Goal: Task Accomplishment & Management: Use online tool/utility

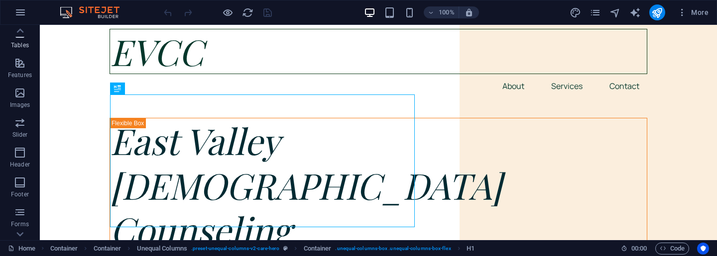
scroll to position [195, 0]
click at [18, 84] on icon "button" at bounding box center [20, 79] width 12 height 12
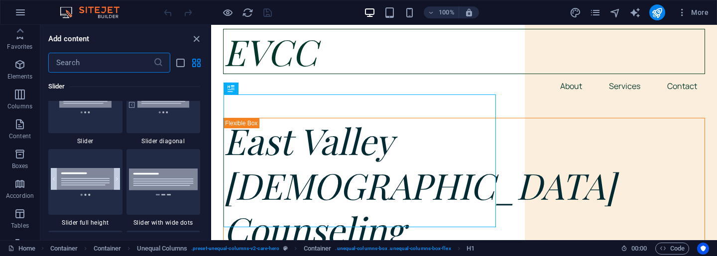
scroll to position [0, 0]
click at [21, 10] on icon "button" at bounding box center [20, 12] width 12 height 12
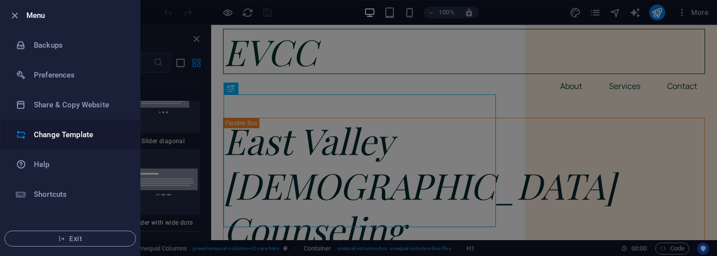
click at [68, 136] on h6 "Change Template" at bounding box center [80, 135] width 92 height 12
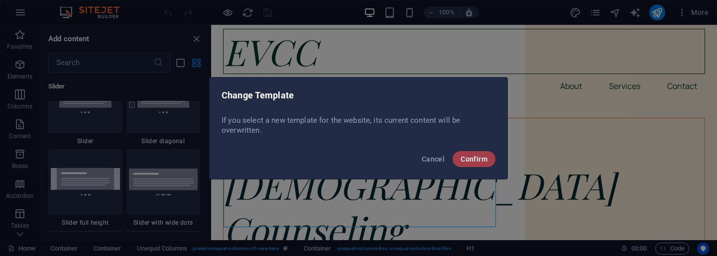
click at [480, 159] on span "Confirm" at bounding box center [474, 159] width 27 height 8
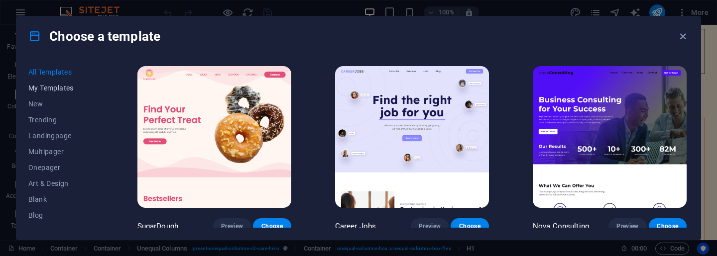
click at [64, 88] on span "My Templates" at bounding box center [60, 88] width 65 height 8
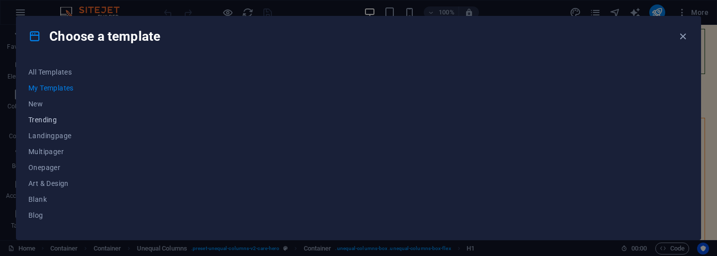
click at [50, 117] on span "Trending" at bounding box center [60, 120] width 65 height 8
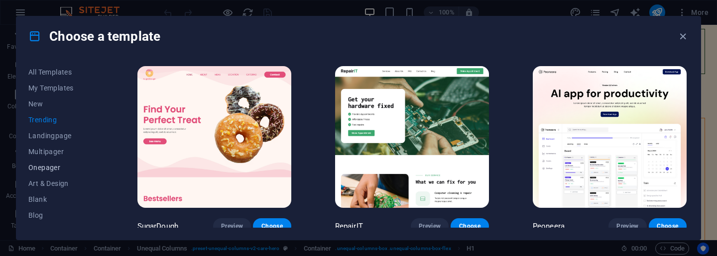
click at [54, 167] on span "Onepager" at bounding box center [60, 168] width 65 height 8
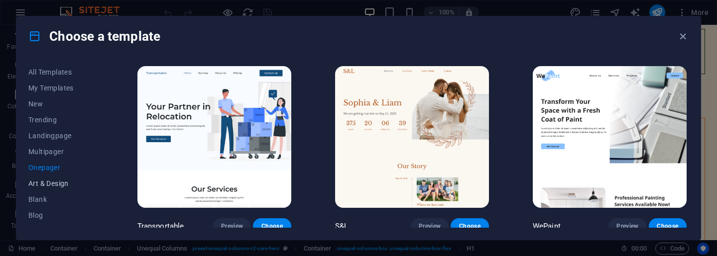
click at [53, 183] on span "Art & Design" at bounding box center [60, 184] width 65 height 8
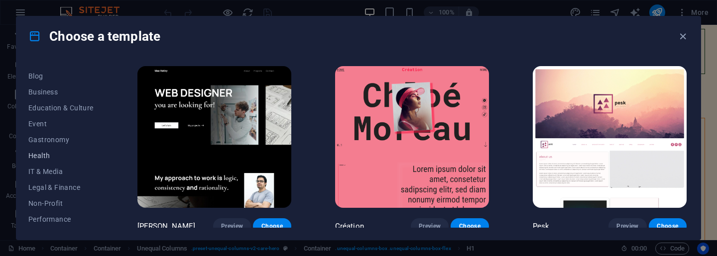
scroll to position [139, 0]
click at [44, 157] on span "Health" at bounding box center [60, 156] width 65 height 8
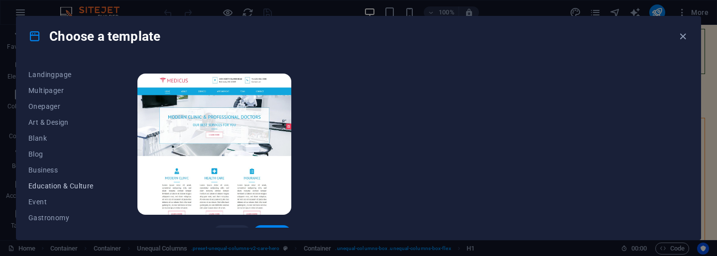
scroll to position [55, 0]
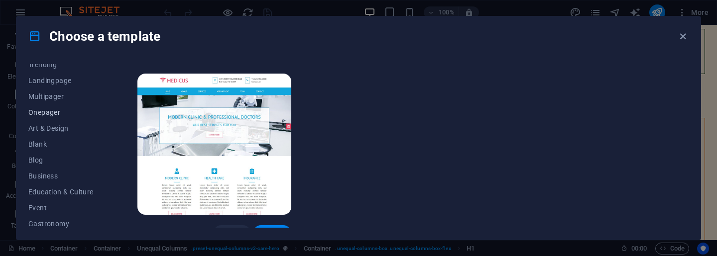
click at [48, 114] on span "Onepager" at bounding box center [60, 113] width 65 height 8
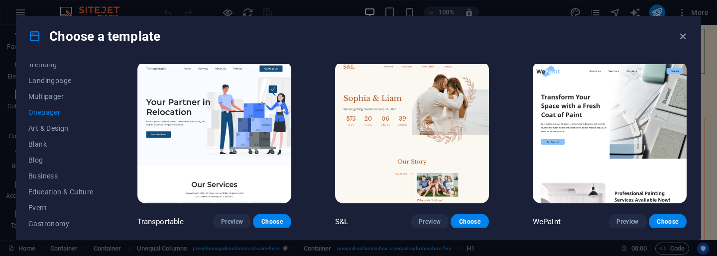
scroll to position [3, 0]
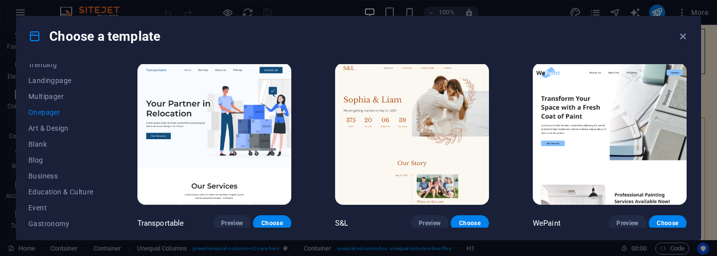
click at [49, 111] on span "Onepager" at bounding box center [60, 113] width 65 height 8
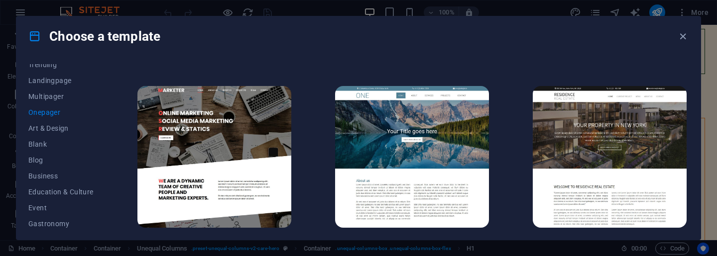
scroll to position [4187, 0]
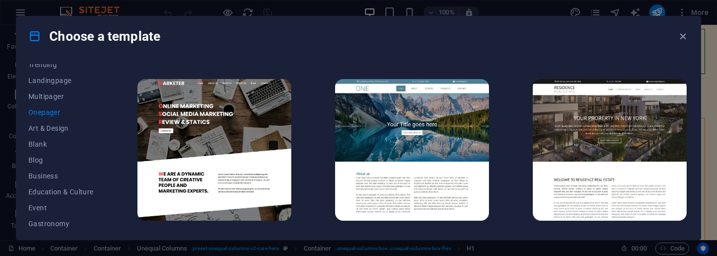
click at [431, 235] on span "Preview" at bounding box center [430, 239] width 22 height 8
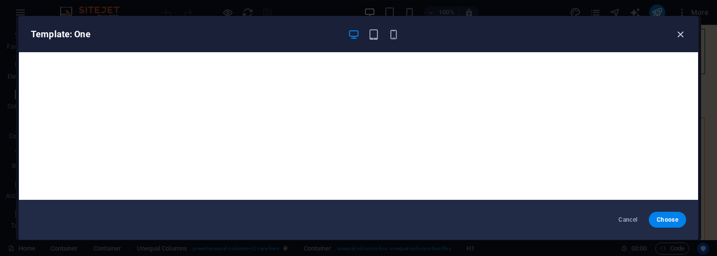
click at [680, 37] on icon "button" at bounding box center [680, 34] width 11 height 11
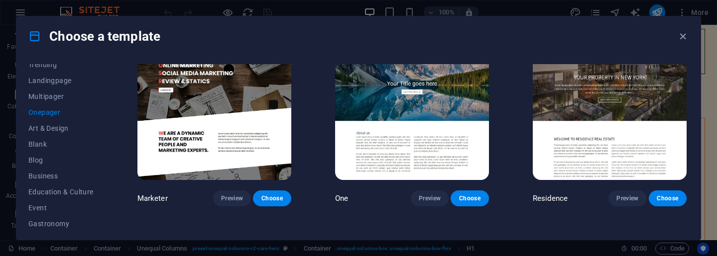
scroll to position [4228, 0]
click at [474, 195] on span "Choose" at bounding box center [470, 199] width 22 height 8
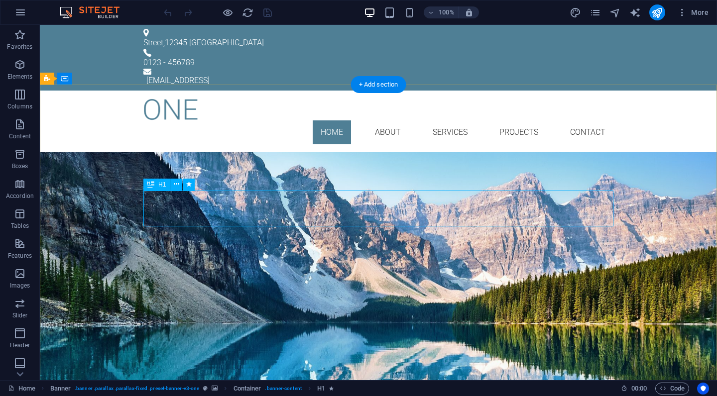
click at [374, 211] on div "Your Title goes here" at bounding box center [378, 210] width 470 height 36
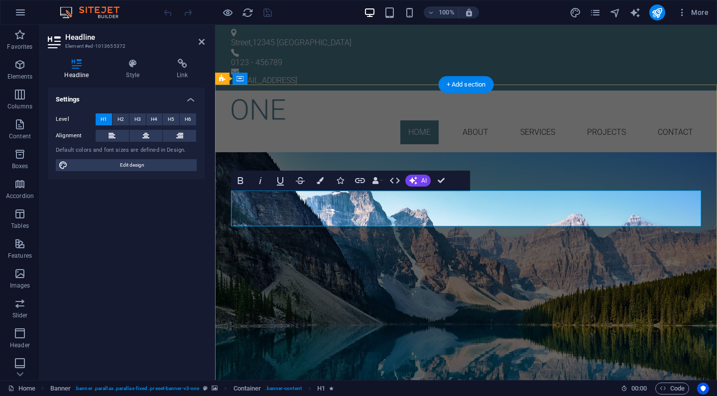
click at [395, 210] on span "Your Title goes here" at bounding box center [466, 210] width 210 height 28
click at [550, 211] on span "YouEasrtr Title goes here" at bounding box center [466, 210] width 265 height 28
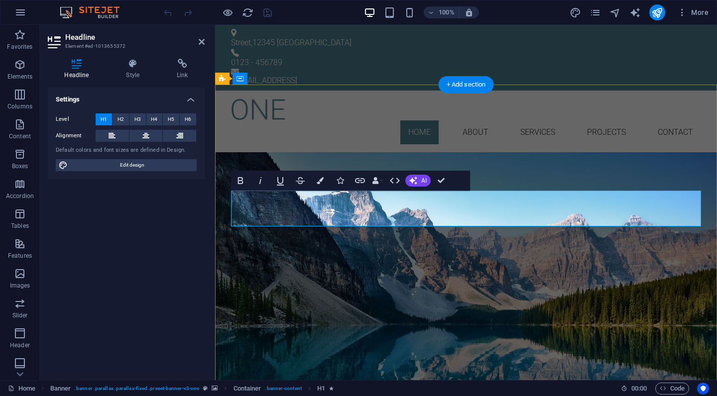
click at [550, 211] on span "YouEasrtr Title goes here" at bounding box center [466, 210] width 265 height 28
click at [380, 256] on div "Lorem ipsum dolor sit amet, consetetur sadipscing elitr, sed diam nonumy eirmod…" at bounding box center [466, 285] width 470 height 43
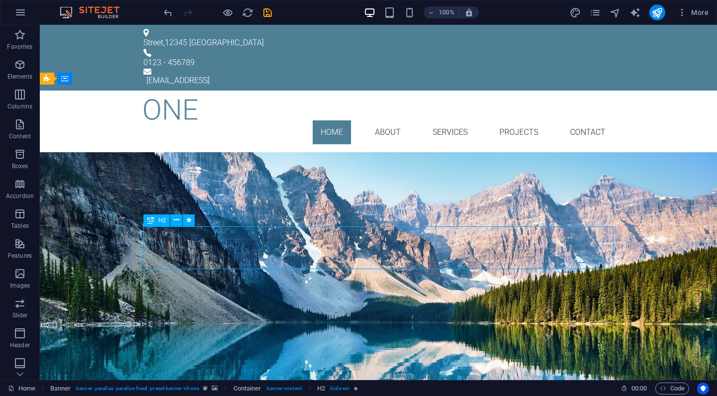
click at [342, 256] on div "Lorem ipsum dolor sit amet, consetetur sadipscing elitr, sed diam nonumy eirmod…" at bounding box center [378, 285] width 470 height 43
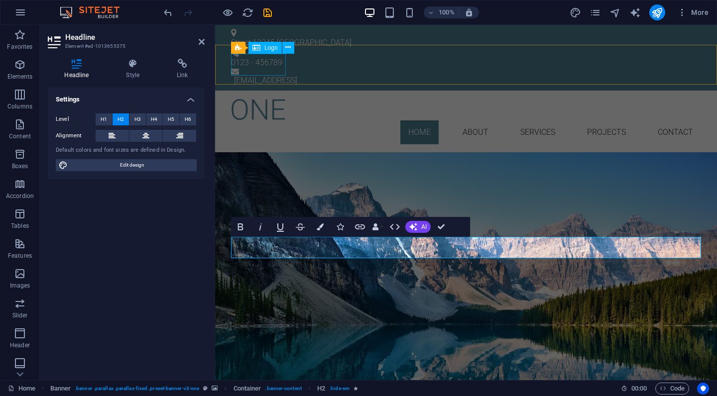
click at [267, 99] on div at bounding box center [466, 110] width 470 height 22
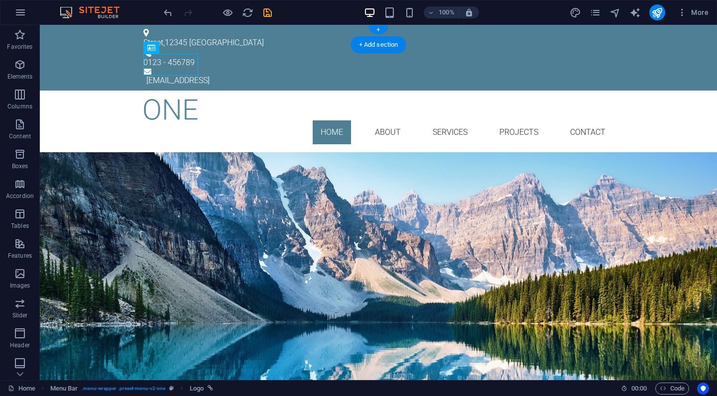
click at [192, 39] on div "[STREET_ADDRESS]" at bounding box center [374, 43] width 462 height 12
click at [196, 37] on div "[STREET_ADDRESS]" at bounding box center [374, 43] width 462 height 12
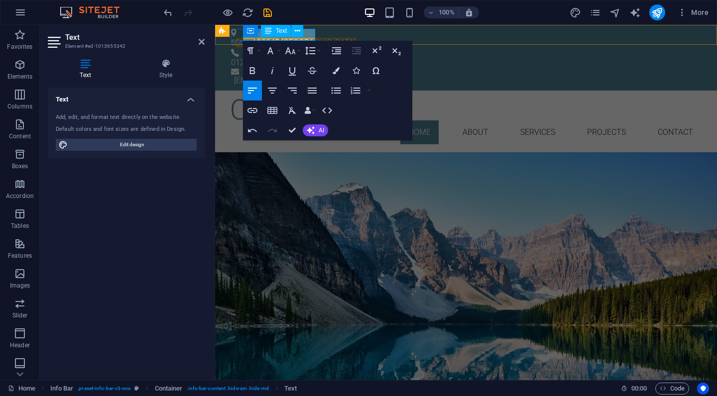
click at [304, 33] on div "Container Text" at bounding box center [276, 31] width 67 height 12
click at [274, 38] on span "12345" at bounding box center [268, 42] width 22 height 9
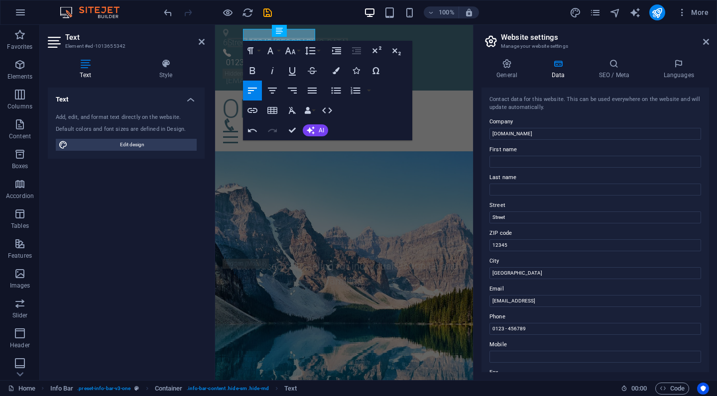
click at [274, 35] on div "Text" at bounding box center [283, 31] width 22 height 12
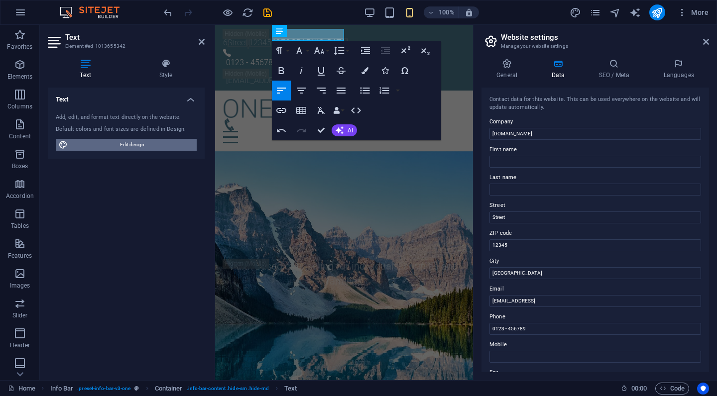
click at [140, 147] on span "Edit design" at bounding box center [132, 145] width 123 height 12
select select "px"
select select "300"
select select "px"
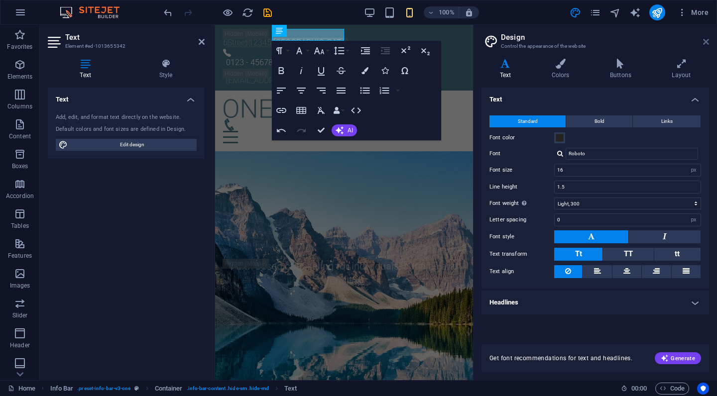
click at [708, 43] on icon at bounding box center [706, 42] width 6 height 8
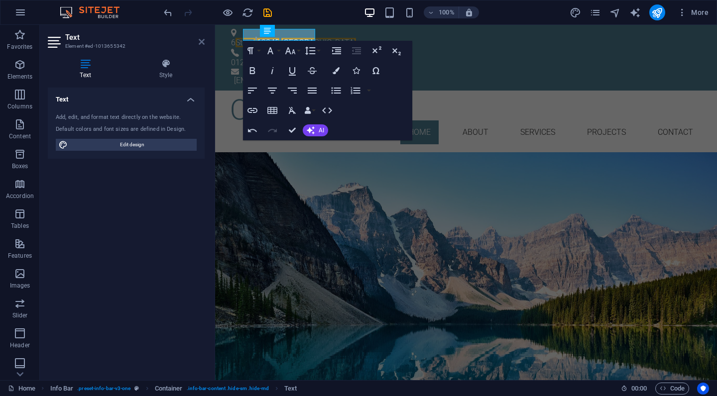
click at [202, 42] on icon at bounding box center [202, 42] width 6 height 8
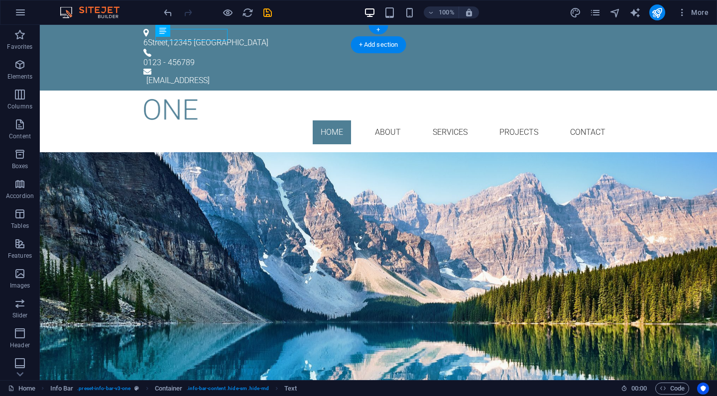
click at [189, 38] on div "[STREET_ADDRESS]" at bounding box center [374, 43] width 462 height 12
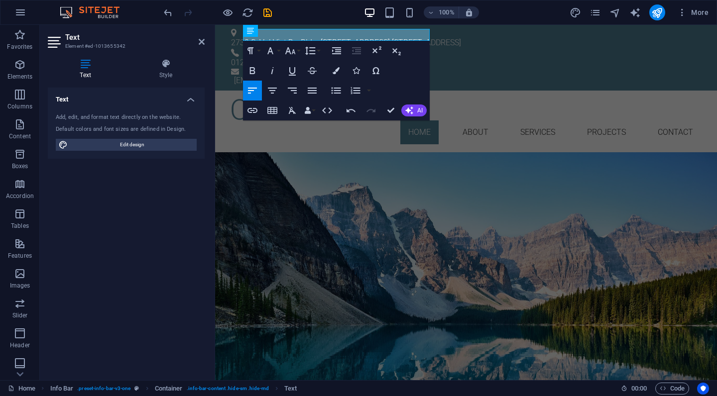
click at [610, 75] on div "[EMAIL_ADDRESS]" at bounding box center [467, 81] width 467 height 12
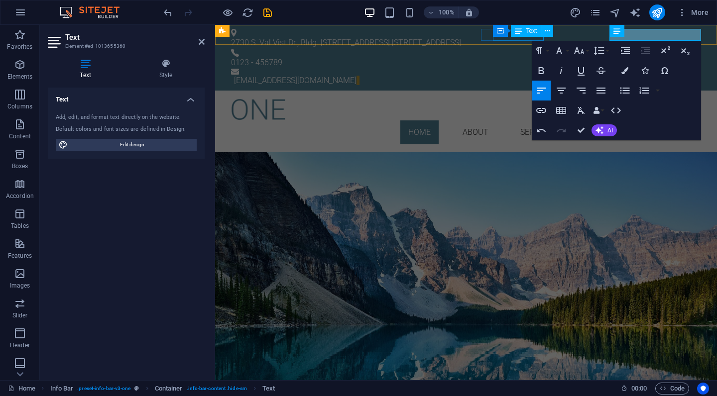
click at [515, 57] on div "0123 - 456789" at bounding box center [462, 63] width 462 height 12
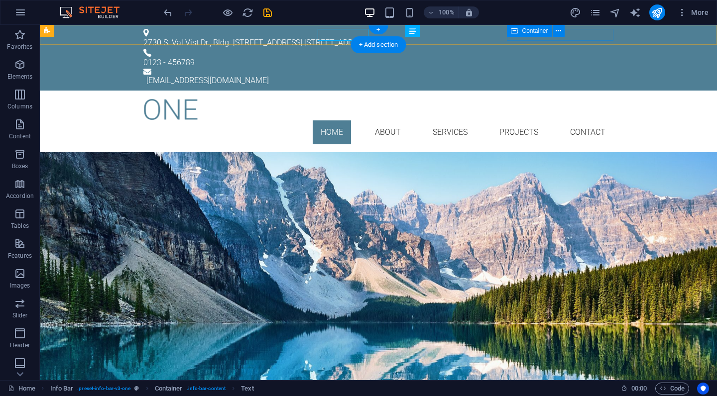
click at [515, 69] on div "[EMAIL_ADDRESS][DOMAIN_NAME]" at bounding box center [378, 78] width 470 height 18
click at [340, 57] on div "0123 - 456789" at bounding box center [374, 63] width 462 height 12
click at [425, 57] on div "0123 - 456789" at bounding box center [374, 63] width 462 height 12
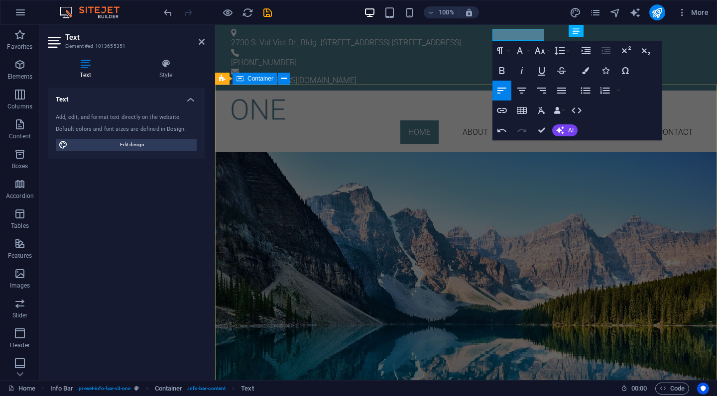
click at [343, 176] on div "East Valley [DEMOGRAPHIC_DATA] Counseling Faith based counseling for individual…" at bounding box center [466, 253] width 502 height 202
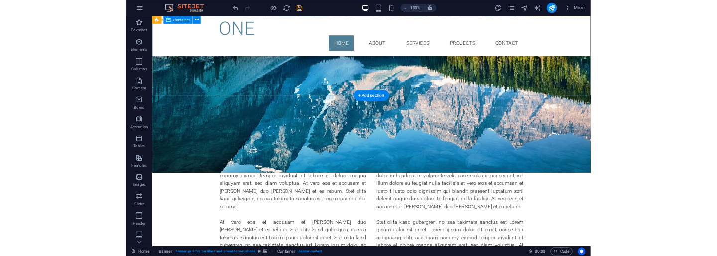
scroll to position [220, 0]
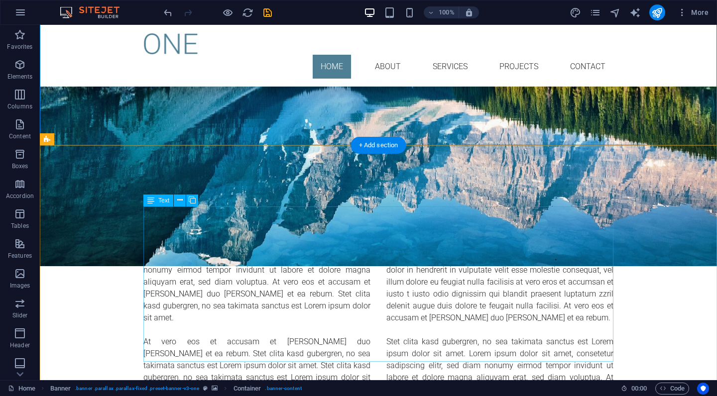
click at [247, 252] on div "Lorem ipsum dolor sit amet, consetetur sadipscing elitr, sed diam nonumy eirmod…" at bounding box center [378, 335] width 470 height 167
click at [382, 256] on div "Lorem ipsum dolor sit amet, consetetur sadipscing elitr, sed diam nonumy eirmod…" at bounding box center [378, 335] width 470 height 167
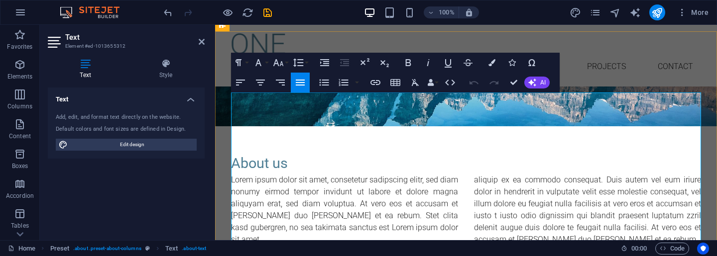
click at [288, 174] on p "Lorem ipsum dolor sit amet, consetetur sadipscing elitr, sed diam nonumy eirmod…" at bounding box center [466, 257] width 470 height 167
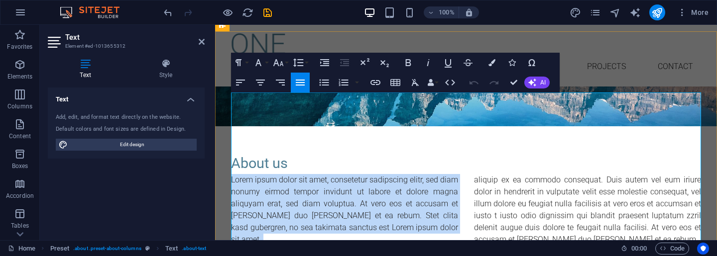
click at [288, 174] on p "Lorem ipsum dolor sit amet, consetetur sadipscing elitr, sed diam nonumy eirmod…" at bounding box center [466, 257] width 470 height 167
click at [660, 231] on p "Lorem ipsum dolor sit amet, consetetur sadipscing elitr, sed diam nonumy eirmod…" at bounding box center [466, 257] width 470 height 167
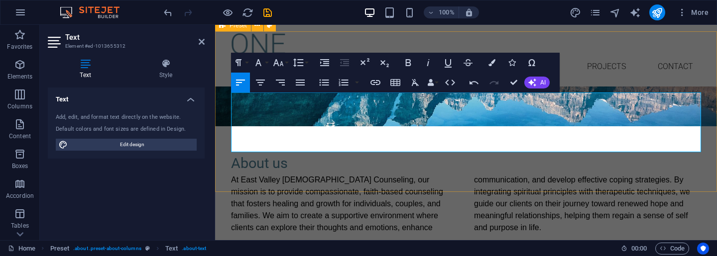
click at [471, 166] on div "About us At [GEOGRAPHIC_DATA] [DEMOGRAPHIC_DATA] Counseling, our mission is to …" at bounding box center [466, 193] width 502 height 161
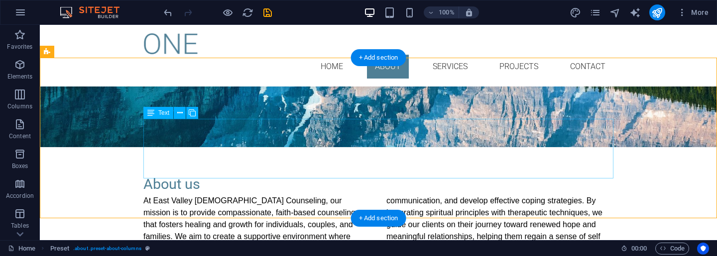
scroll to position [189, 0]
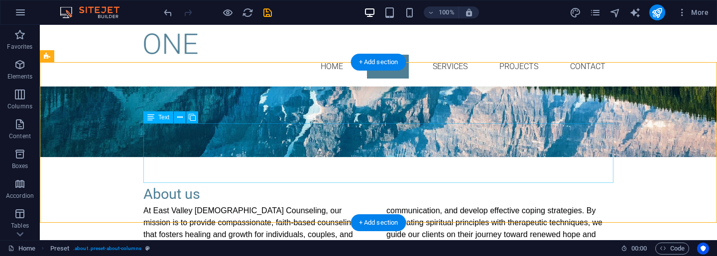
click at [393, 205] on div "At East Valley [DEMOGRAPHIC_DATA] Counseling, our mission is to provide compass…" at bounding box center [378, 235] width 470 height 60
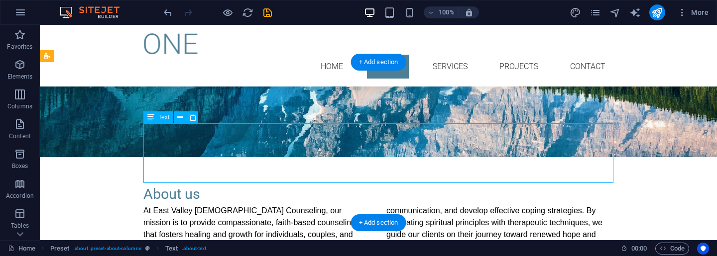
click at [393, 205] on div "At East Valley [DEMOGRAPHIC_DATA] Counseling, our mission is to provide compass…" at bounding box center [378, 235] width 470 height 60
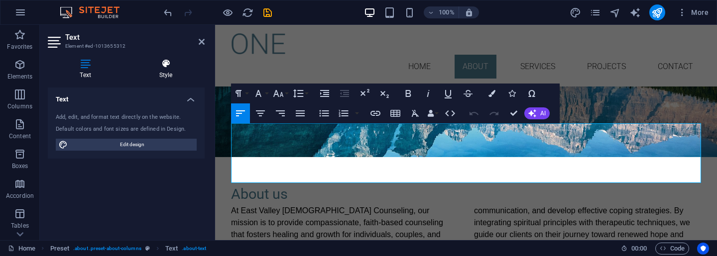
click at [166, 69] on h4 "Style" at bounding box center [166, 69] width 78 height 21
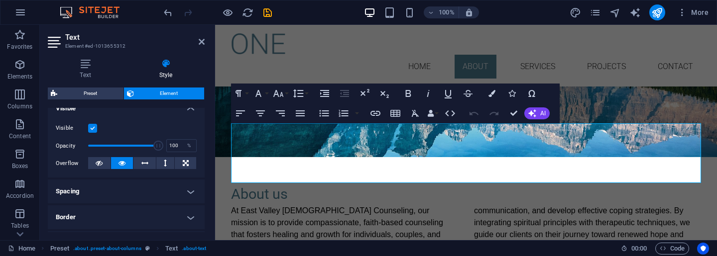
scroll to position [118, 0]
click at [100, 164] on icon at bounding box center [99, 163] width 7 height 12
click at [119, 159] on icon at bounding box center [121, 163] width 7 height 12
click at [194, 189] on h4 "Spacing" at bounding box center [126, 191] width 157 height 24
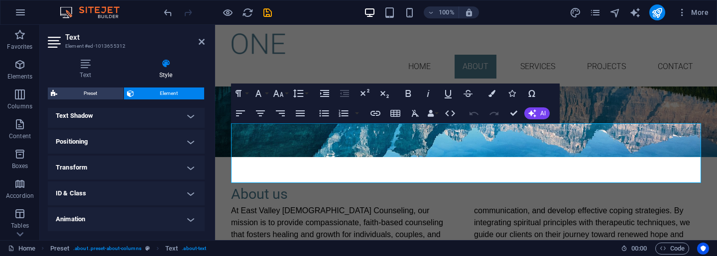
scroll to position [327, 0]
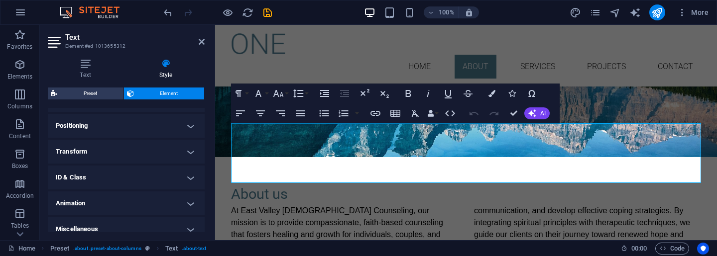
click at [189, 126] on h4 "Positioning" at bounding box center [126, 126] width 157 height 24
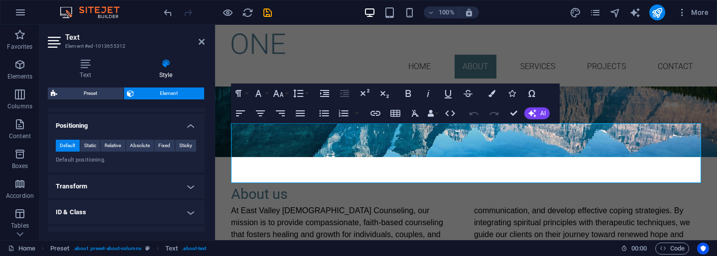
click at [189, 126] on h4 "Positioning" at bounding box center [126, 123] width 157 height 18
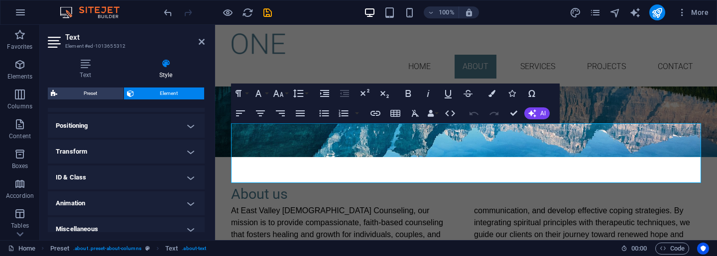
click at [189, 126] on h4 "Positioning" at bounding box center [126, 126] width 157 height 24
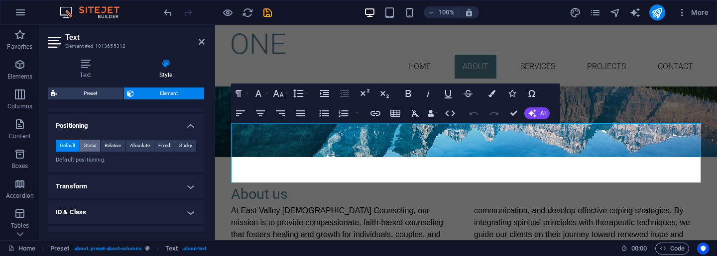
click at [91, 144] on span "Static" at bounding box center [90, 146] width 12 height 12
click at [66, 146] on span "Default" at bounding box center [67, 146] width 15 height 12
click at [188, 128] on h4 "Positioning" at bounding box center [126, 123] width 157 height 18
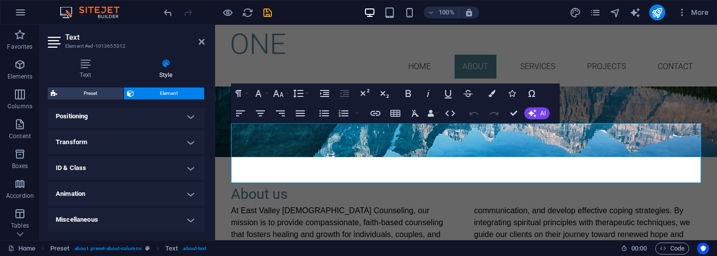
scroll to position [336, 0]
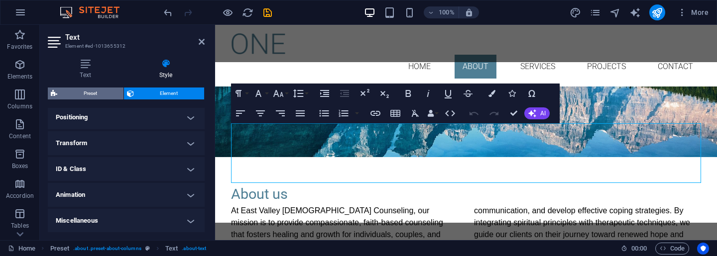
click at [92, 94] on span "Preset" at bounding box center [90, 94] width 60 height 12
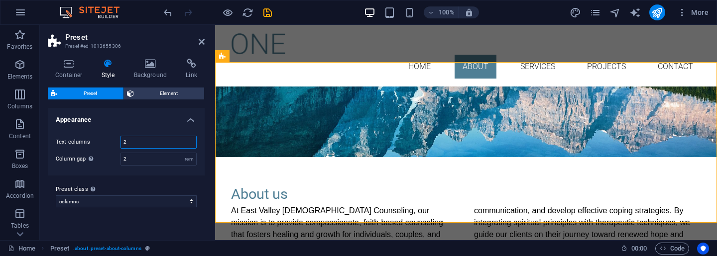
click at [176, 142] on input "2" at bounding box center [158, 142] width 75 height 12
type input "1"
click at [158, 160] on input "2" at bounding box center [158, 159] width 75 height 12
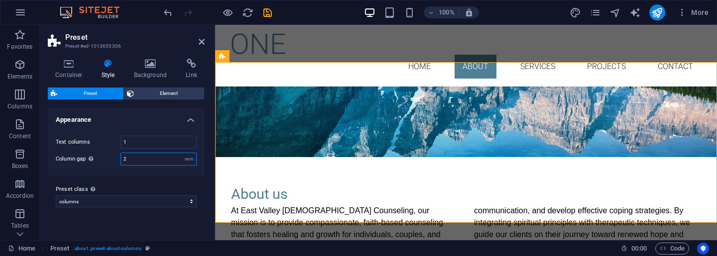
click at [158, 160] on input "2" at bounding box center [158, 159] width 75 height 12
type input "2"
click at [200, 44] on icon at bounding box center [202, 42] width 6 height 8
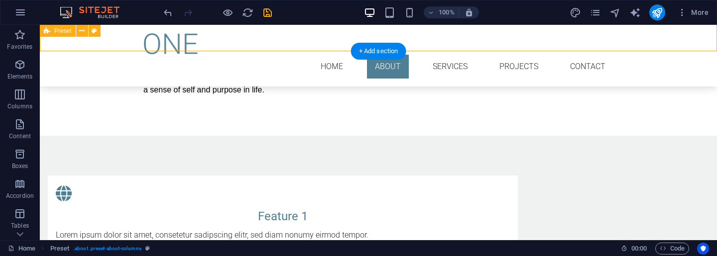
scroll to position [361, 0]
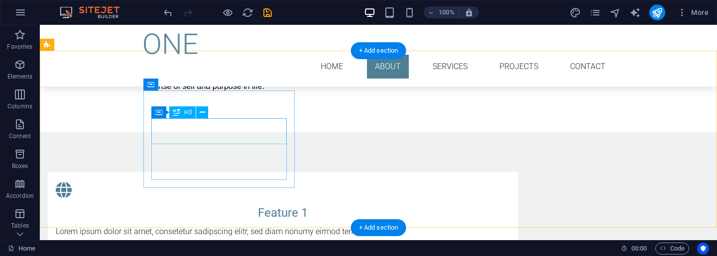
click at [218, 204] on div "Feature 1" at bounding box center [283, 213] width 454 height 18
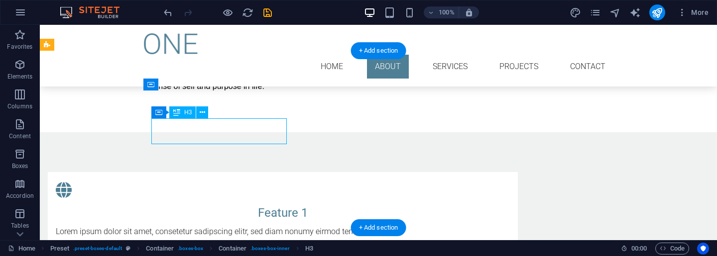
click at [218, 204] on div "Feature 1" at bounding box center [283, 213] width 454 height 18
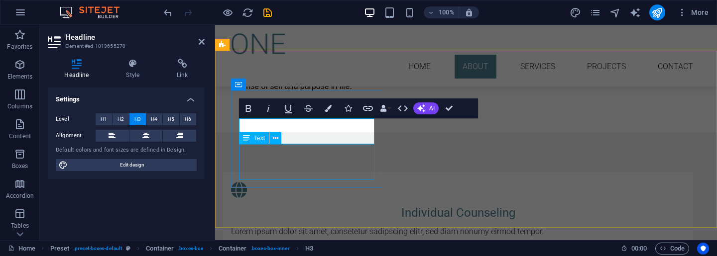
click at [281, 226] on div "Lorem ipsum dolor sit amet, consetetur sadipscing elitr, sed diam nonumy eirmod…" at bounding box center [458, 232] width 454 height 12
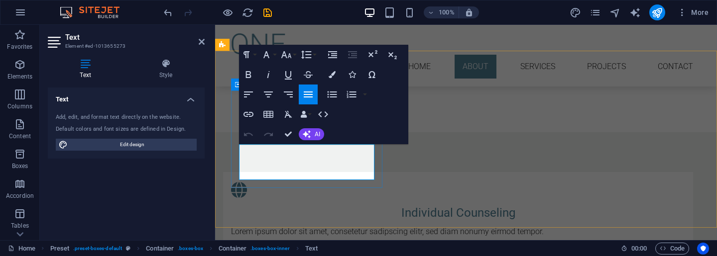
click at [310, 226] on p "Lorem ipsum dolor sit amet, consetetur sadipscing elitr, sed diam nonumy eirmod…" at bounding box center [458, 232] width 454 height 12
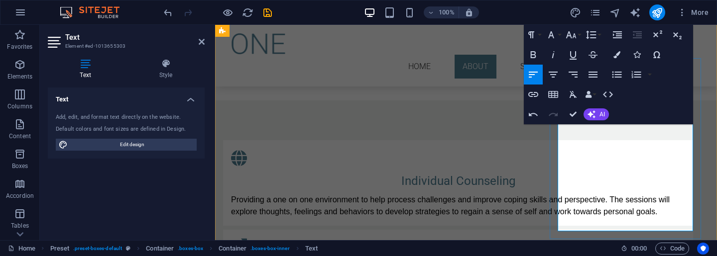
scroll to position [394, 0]
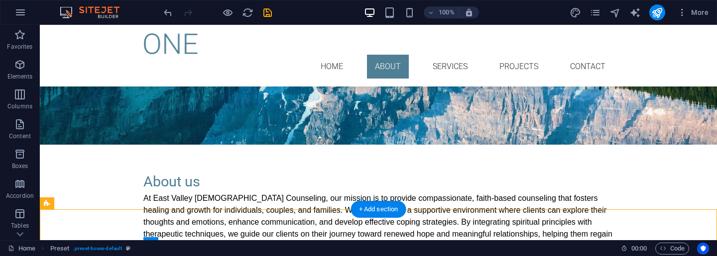
scroll to position [199, 0]
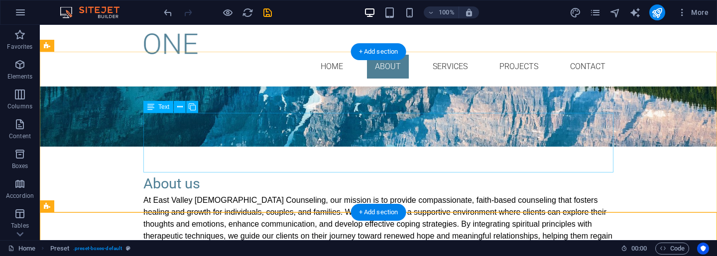
click at [267, 195] on div "At East Valley [DEMOGRAPHIC_DATA] Counseling, our mission is to provide compass…" at bounding box center [378, 225] width 470 height 60
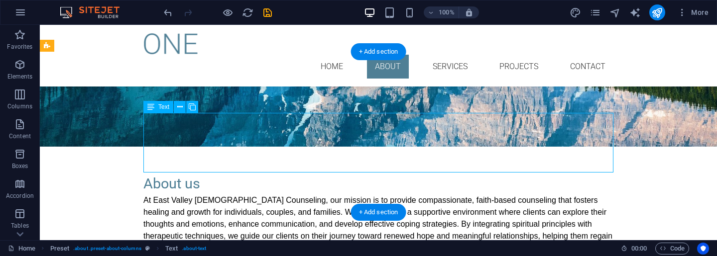
click at [280, 195] on div "At East Valley [DEMOGRAPHIC_DATA] Counseling, our mission is to provide compass…" at bounding box center [378, 225] width 470 height 60
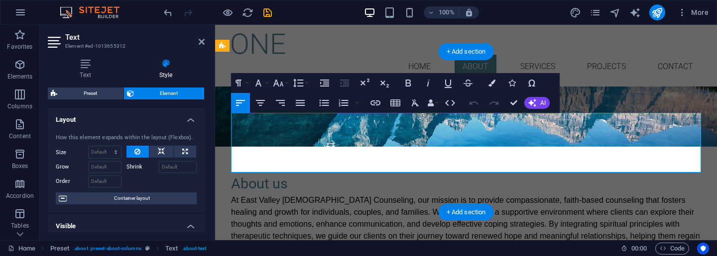
click at [331, 195] on p "At East Valley [DEMOGRAPHIC_DATA] Counseling, our mission is to provide compass…" at bounding box center [466, 225] width 470 height 60
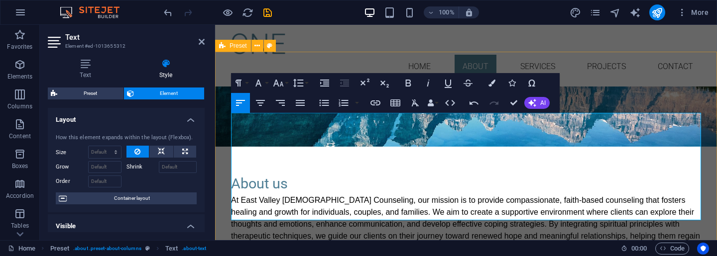
click at [661, 133] on div "About us At [GEOGRAPHIC_DATA] [DEMOGRAPHIC_DATA] Counseling, our mission is to …" at bounding box center [466, 237] width 502 height 209
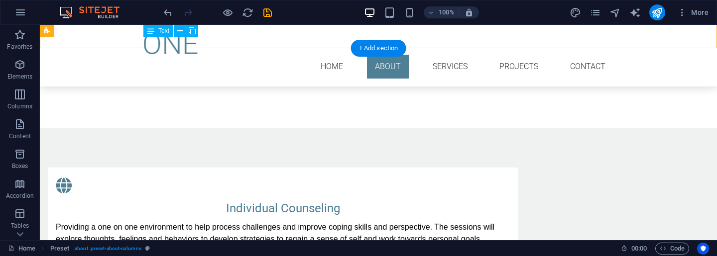
scroll to position [417, 0]
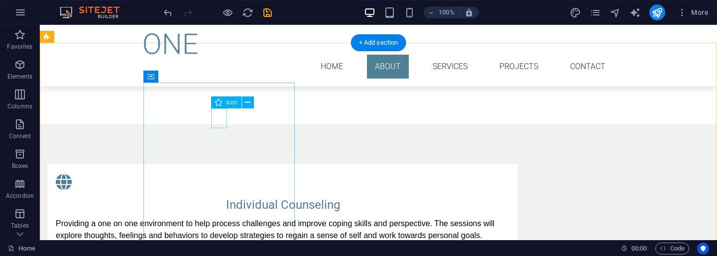
click at [220, 172] on figure at bounding box center [283, 182] width 454 height 20
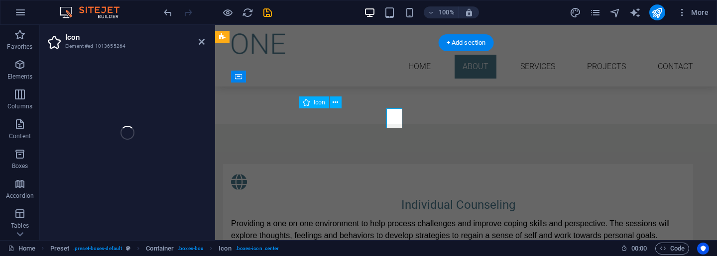
select select "xMidYMid"
select select "px"
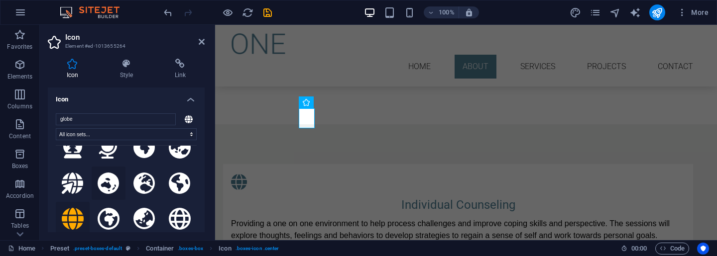
scroll to position [152, 0]
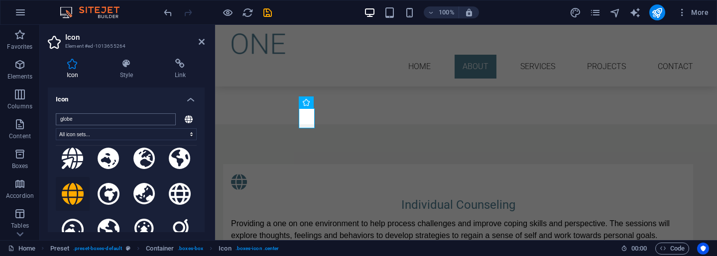
click at [165, 120] on input "globe" at bounding box center [116, 120] width 120 height 12
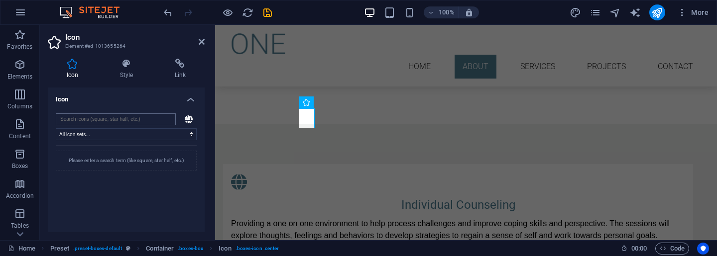
scroll to position [0, 0]
click at [118, 118] on input "counseling" at bounding box center [116, 120] width 120 height 12
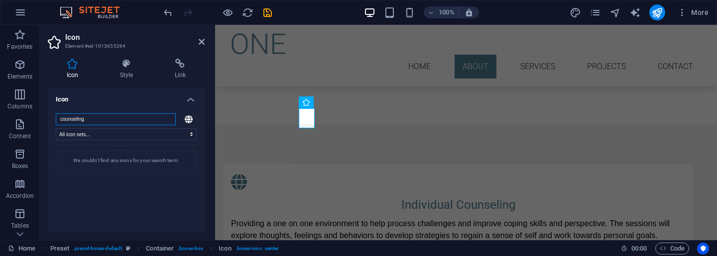
click at [118, 118] on input "counseling" at bounding box center [116, 120] width 120 height 12
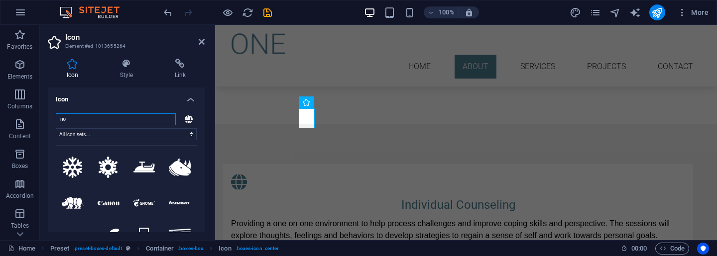
type input "n"
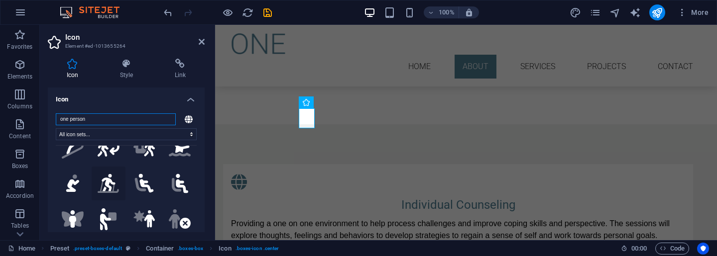
scroll to position [51, 0]
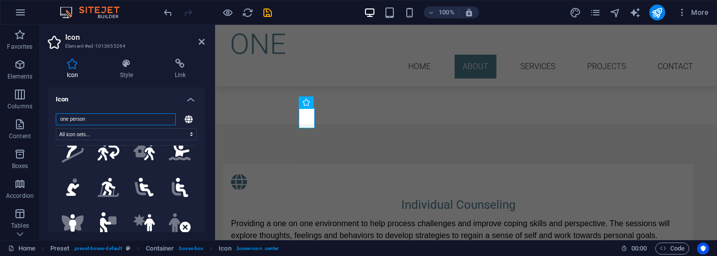
click at [119, 117] on input "one person" at bounding box center [116, 120] width 120 height 12
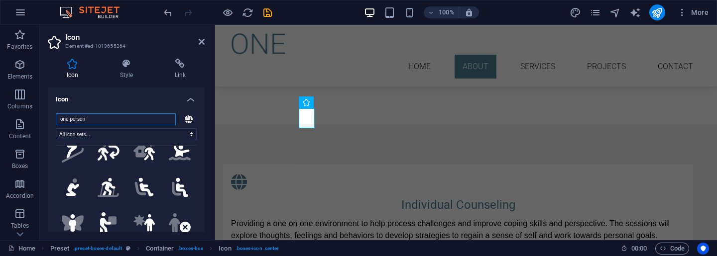
click at [119, 117] on input "one person" at bounding box center [116, 120] width 120 height 12
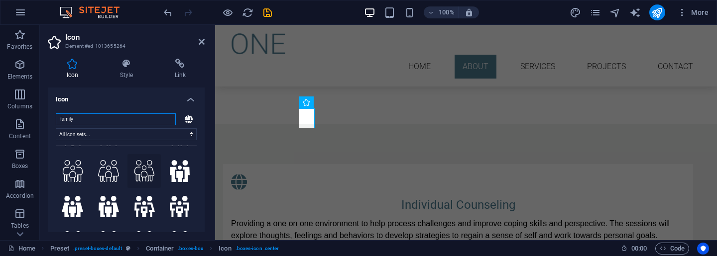
scroll to position [102, 0]
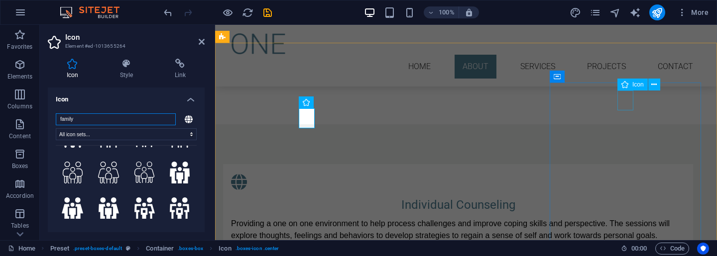
type input "family"
select select "xMidYMid"
select select "px"
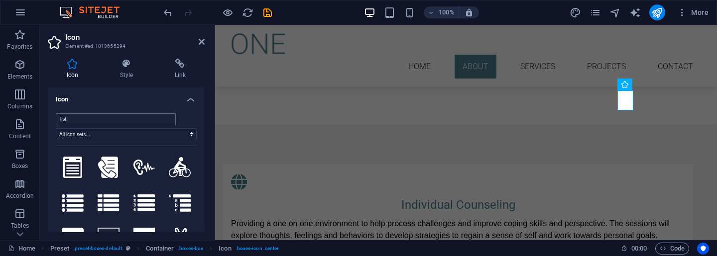
click at [120, 121] on input "list" at bounding box center [116, 120] width 120 height 12
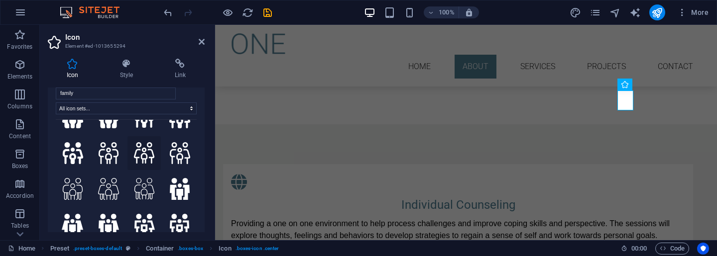
scroll to position [61, 0]
type input "family"
click at [142, 183] on icon at bounding box center [144, 188] width 22 height 22
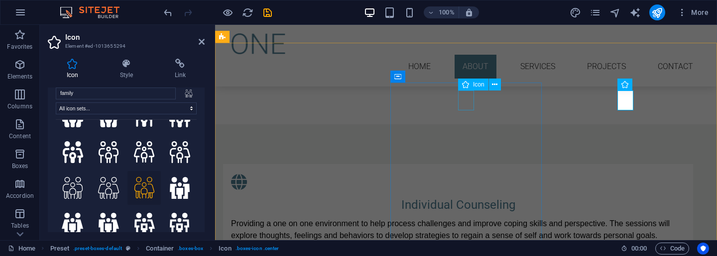
select select "xMidYMid"
select select "px"
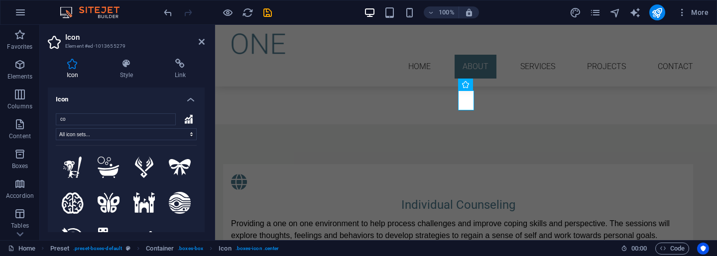
type input "c"
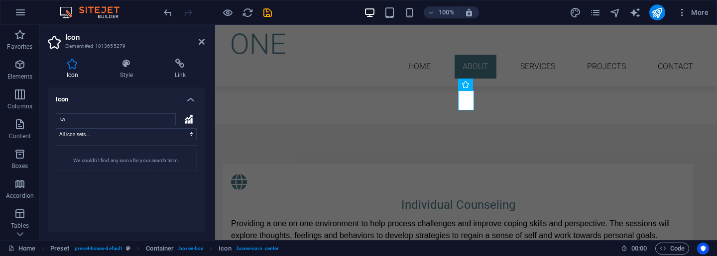
type input "t"
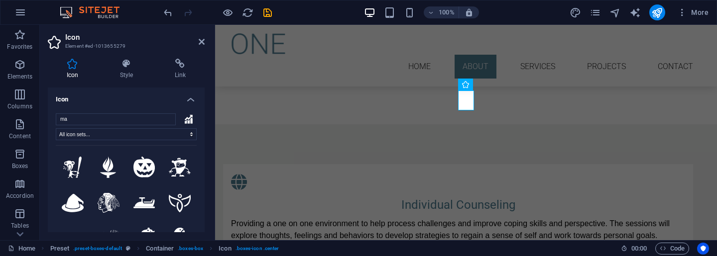
type input "mar"
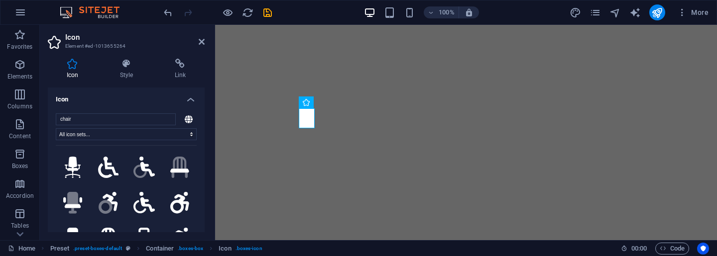
select select "xMidYMid"
select select "px"
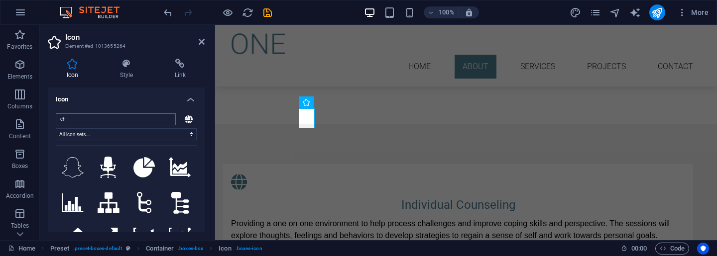
type input "c"
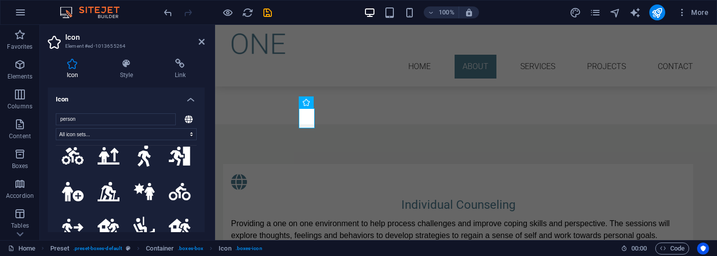
scroll to position [3492, 0]
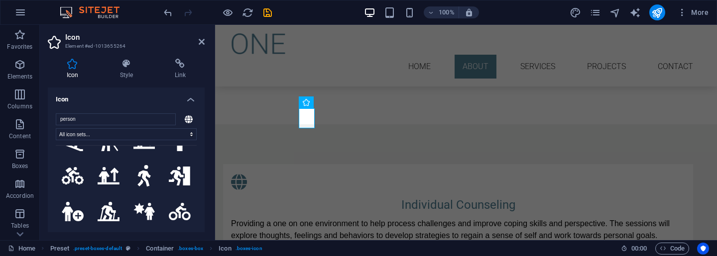
type input "person"
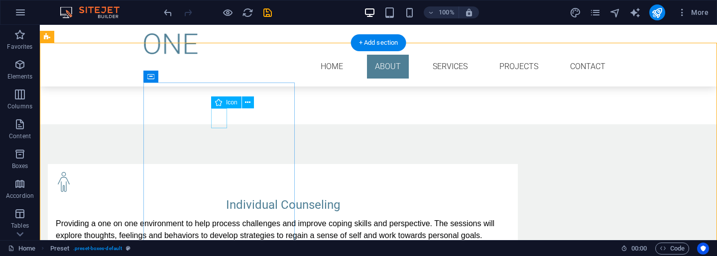
click at [220, 172] on figure at bounding box center [283, 182] width 454 height 20
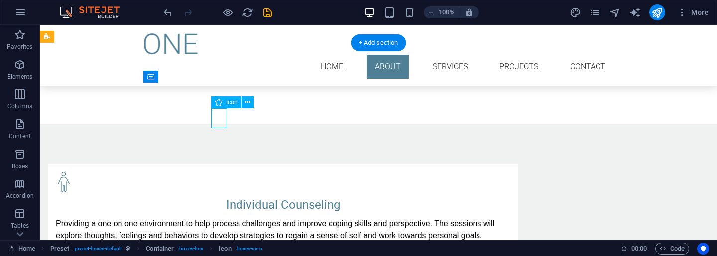
click at [220, 172] on figure at bounding box center [283, 182] width 454 height 20
select select "xMidYMid"
select select "px"
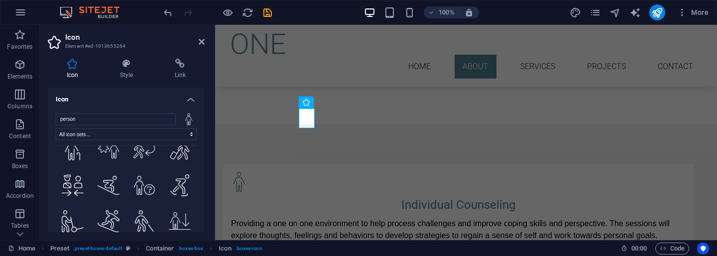
scroll to position [2767, 0]
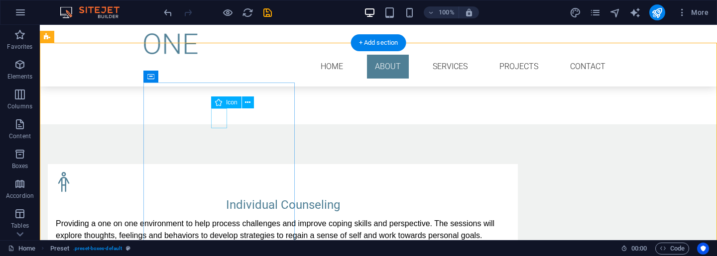
click at [217, 172] on figure at bounding box center [283, 182] width 454 height 20
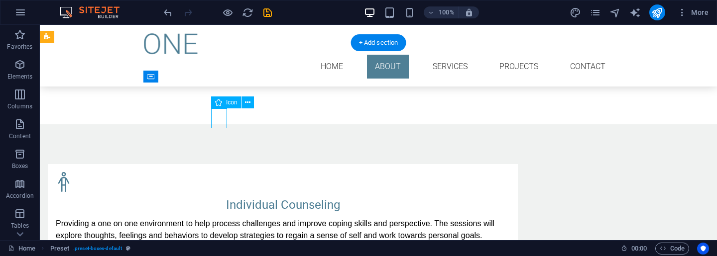
click at [217, 172] on figure at bounding box center [283, 182] width 454 height 20
select select "xMidYMid"
select select "px"
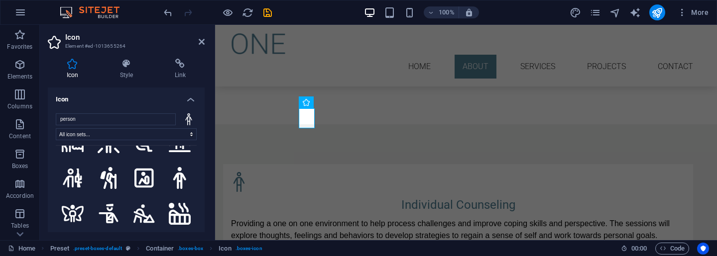
scroll to position [1778, 0]
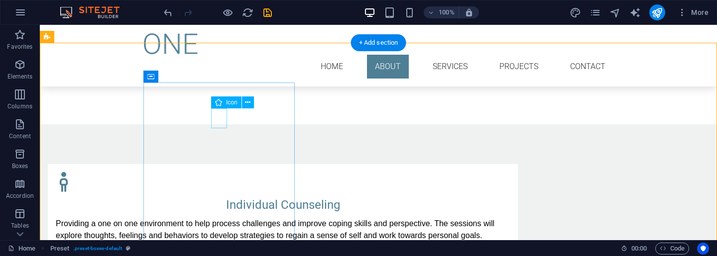
click at [218, 172] on figure at bounding box center [283, 182] width 454 height 20
select select "xMidYMid"
select select "px"
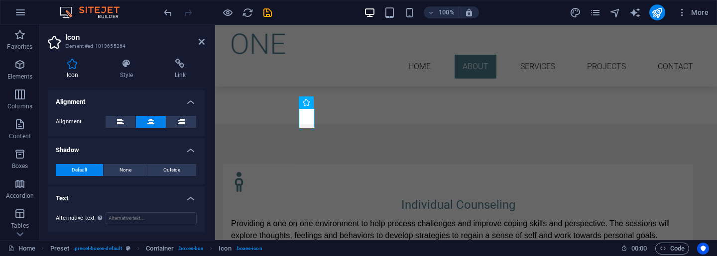
scroll to position [377, 0]
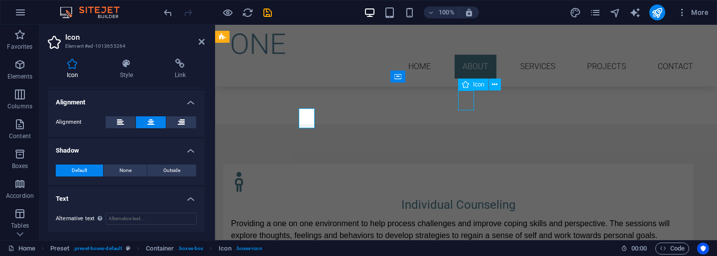
select select "xMidYMid"
select select "px"
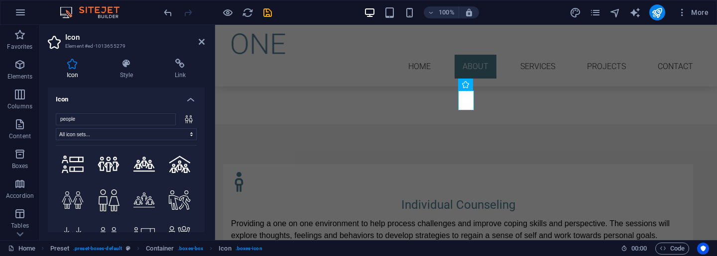
scroll to position [0, 0]
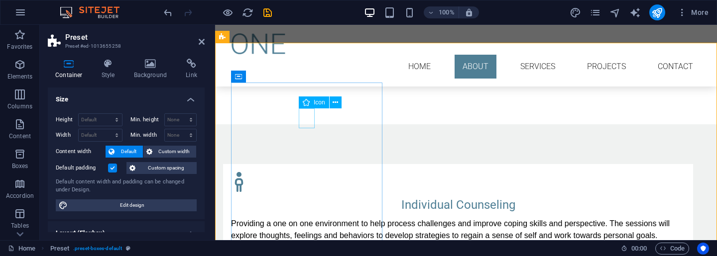
click at [307, 172] on figure at bounding box center [458, 182] width 454 height 20
select select "xMidYMid"
select select "px"
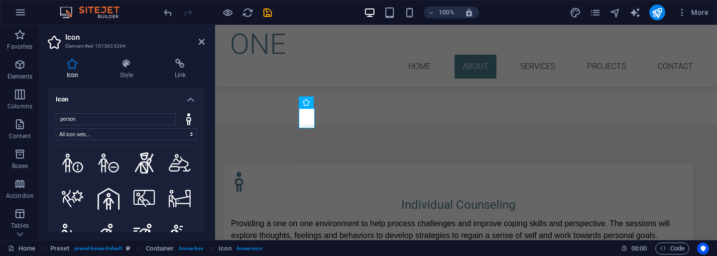
scroll to position [2504, 0]
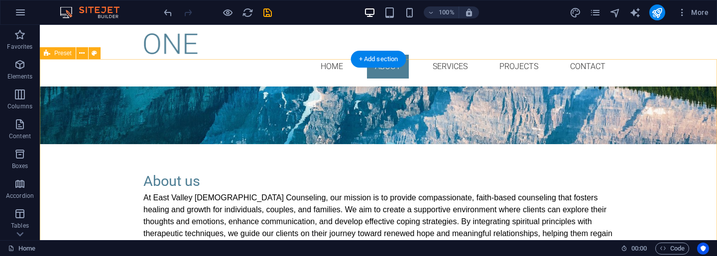
scroll to position [209, 0]
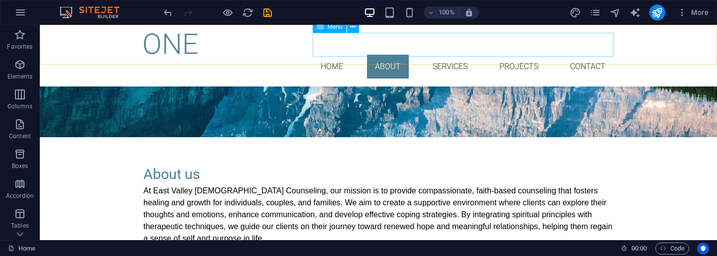
click at [594, 55] on nav "Home About Services Projects Contact" at bounding box center [378, 67] width 470 height 24
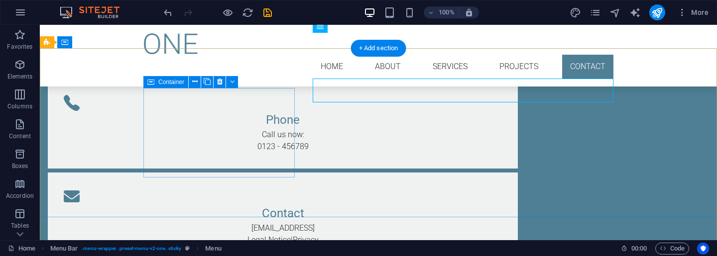
scroll to position [1963, 0]
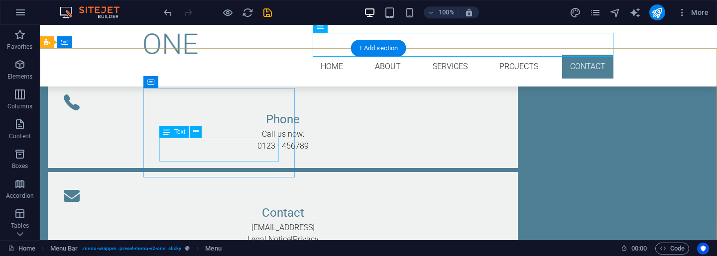
click at [219, 59] on div "Street Berlin 12345" at bounding box center [283, 47] width 438 height 24
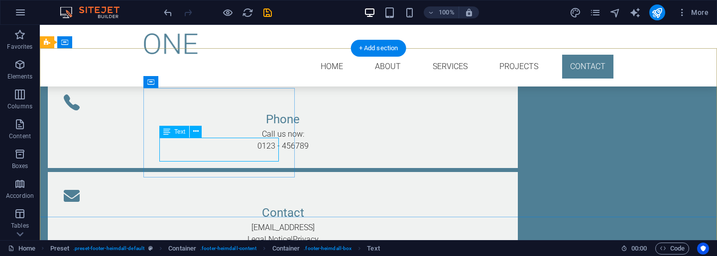
click at [226, 59] on div "Street Berlin 12345" at bounding box center [283, 47] width 438 height 24
click at [219, 59] on div "Street Berlin 12345" at bounding box center [283, 47] width 438 height 24
click at [44, 148] on div "Address Street Berlin 12345 Phone Call us now: 0123 - 456789 Contact 7b2fa04767…" at bounding box center [378, 123] width 677 height 356
click at [216, 59] on div "Street Berlin 12345" at bounding box center [283, 47] width 438 height 24
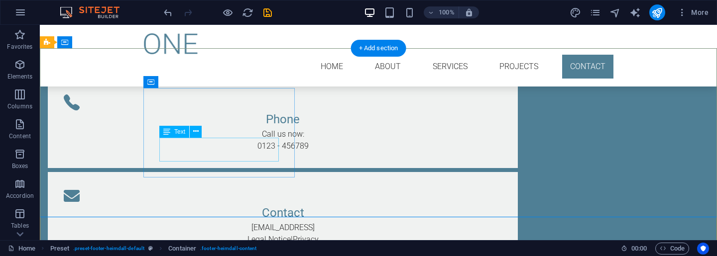
click at [216, 59] on div "Street Berlin 12345" at bounding box center [283, 47] width 438 height 24
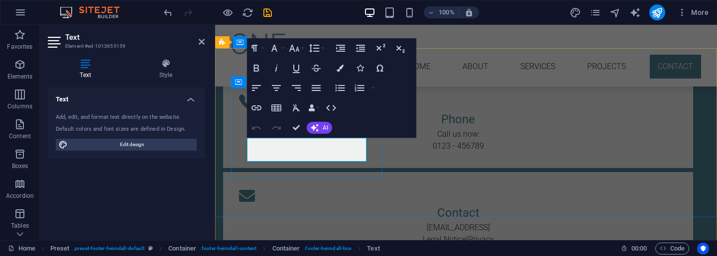
click at [312, 47] on p "Street" at bounding box center [458, 41] width 438 height 12
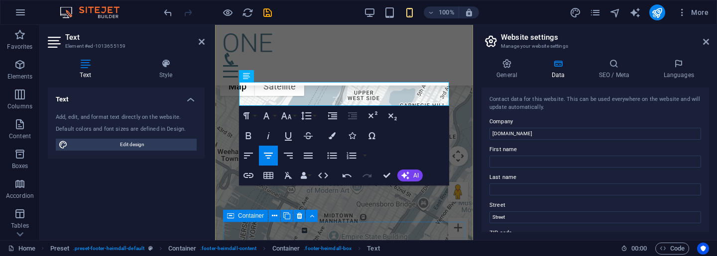
scroll to position [2458, 0]
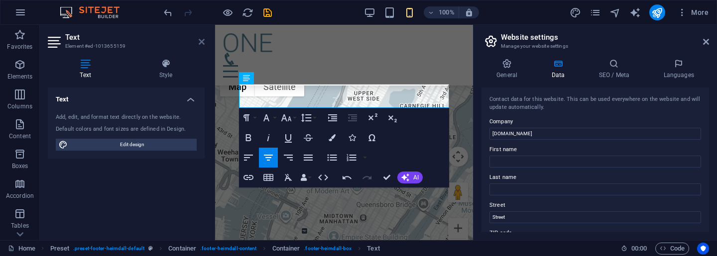
click at [203, 45] on icon at bounding box center [202, 42] width 6 height 8
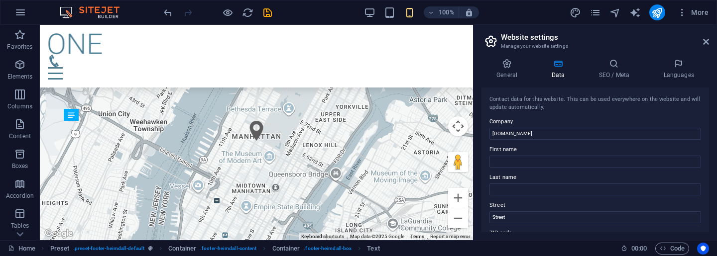
scroll to position [1921, 0]
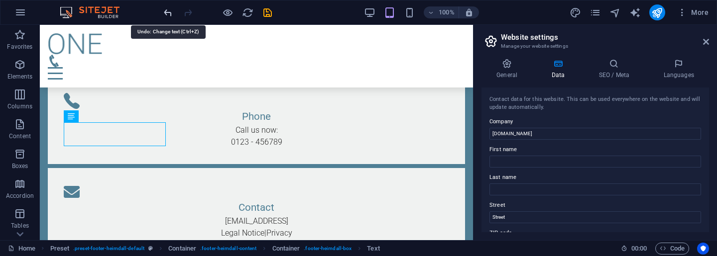
click at [169, 12] on icon "undo" at bounding box center [167, 12] width 11 height 11
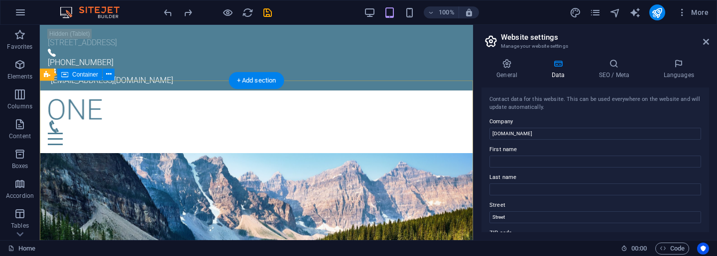
scroll to position [22, 0]
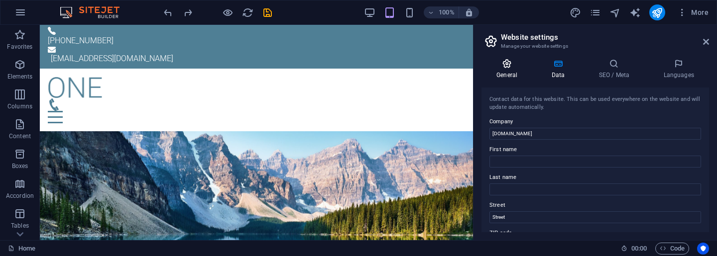
click at [513, 67] on icon at bounding box center [506, 64] width 51 height 10
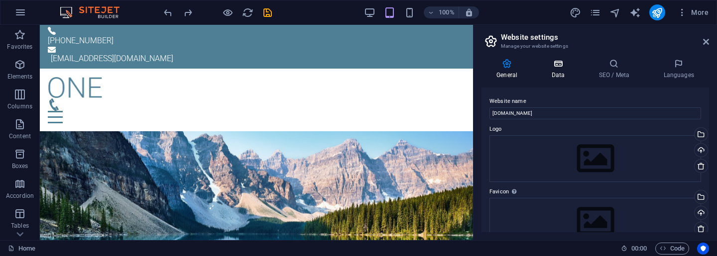
click at [567, 67] on icon at bounding box center [557, 64] width 43 height 10
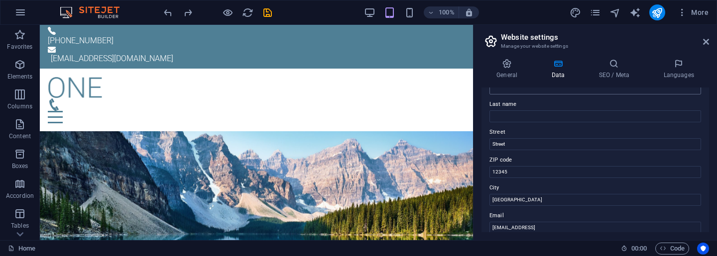
scroll to position [74, 0]
click at [571, 143] on input "Street" at bounding box center [595, 144] width 212 height 12
type input "2730 S. Val Vista Dr., Bldg. 7, Ste. 135"
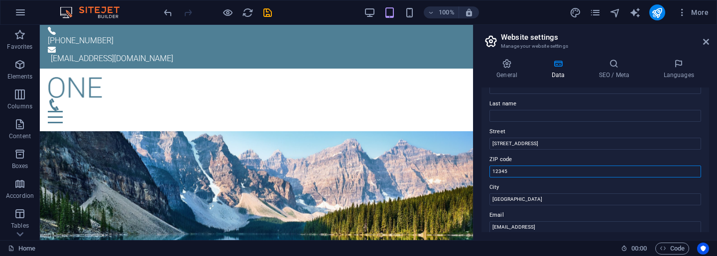
click at [573, 170] on input "12345" at bounding box center [595, 172] width 212 height 12
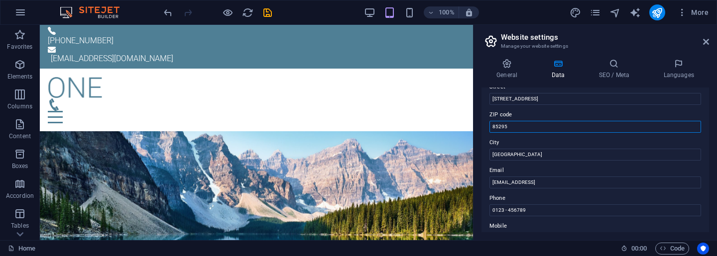
scroll to position [124, 0]
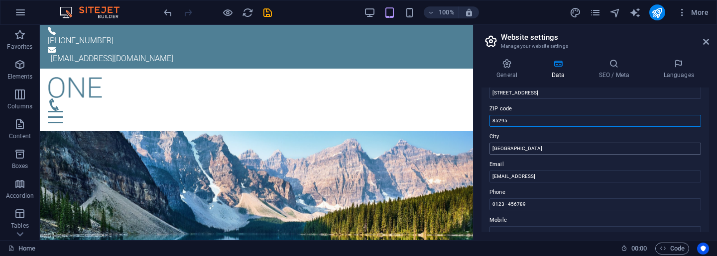
type input "85295"
click at [571, 150] on input "[GEOGRAPHIC_DATA]" at bounding box center [595, 149] width 212 height 12
type input "Gilbert"
click at [609, 176] on input "[EMAIL_ADDRESS]" at bounding box center [595, 177] width 212 height 12
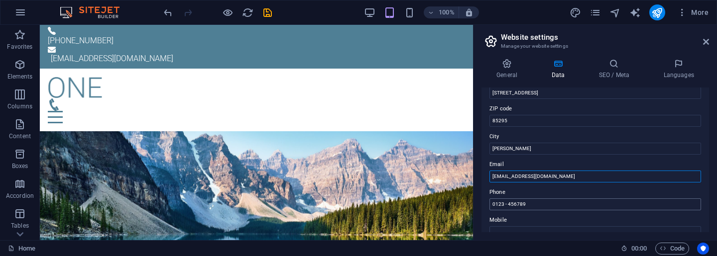
type input "jamiekobsar@gmail.com"
click at [620, 203] on input "0123 - 456789" at bounding box center [595, 205] width 212 height 12
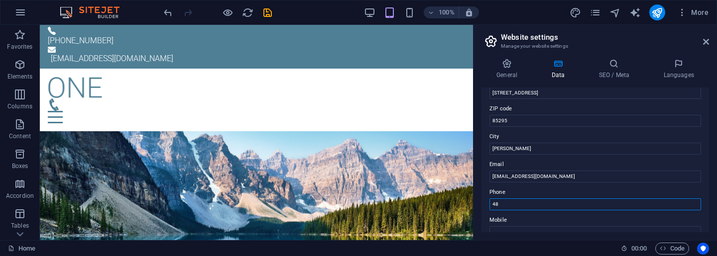
type input "4"
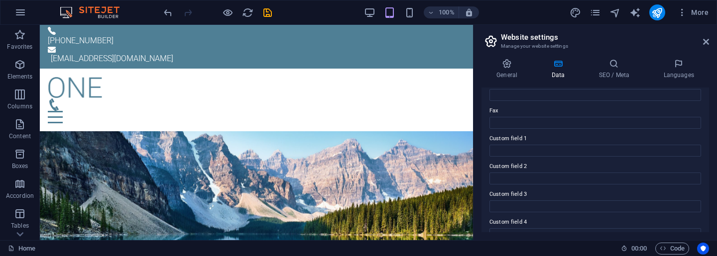
scroll to position [262, 0]
type input "(480) 284-1456"
click at [584, 149] on input "Custom field 1" at bounding box center [595, 150] width 212 height 12
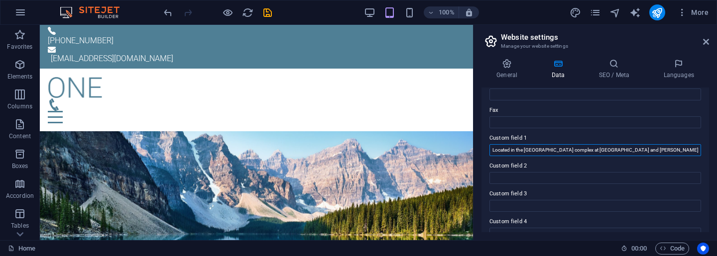
type input "Located in the Spectrum Falls complex at Val Vista Rd. and Frye Rd."
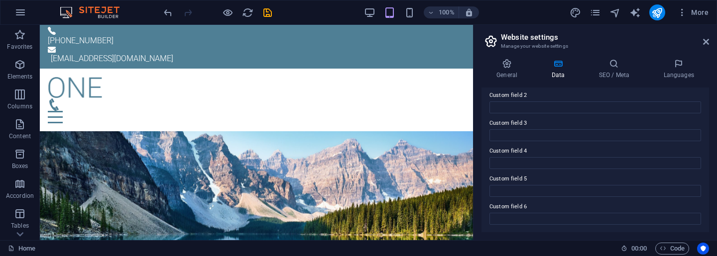
scroll to position [333, 0]
click at [707, 44] on icon at bounding box center [706, 42] width 6 height 8
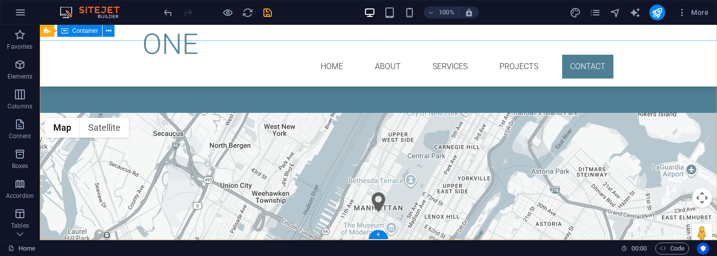
scroll to position [2151, 0]
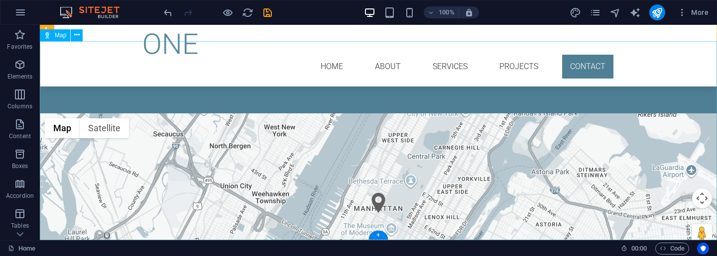
click at [426, 158] on div "← Move left → Move right ↑ Move up ↓ Move down + Zoom in - Zoom out Home Jump l…" at bounding box center [378, 213] width 677 height 199
select select "1"
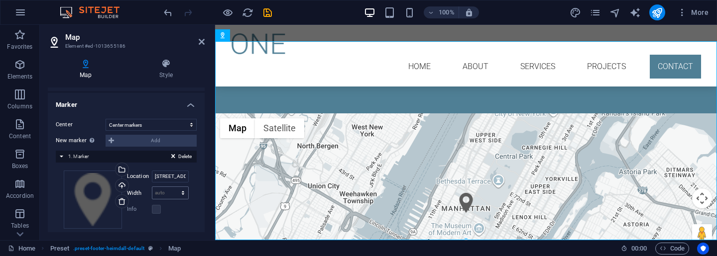
scroll to position [172, 0]
click at [175, 176] on input "2 Columbus Circle New York" at bounding box center [170, 177] width 37 height 12
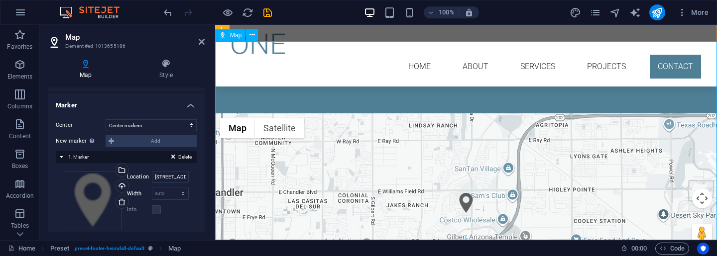
click at [702, 201] on div "← Move left → Move right ↑ Move up ↓ Move down + Zoom in - Zoom out Home Jump l…" at bounding box center [466, 213] width 502 height 199
click at [701, 191] on div "← Move left → Move right ↑ Move up ↓ Move down + Zoom in - Zoom out Home Jump l…" at bounding box center [466, 213] width 502 height 199
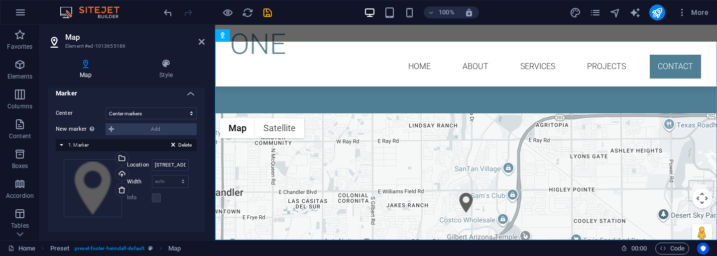
scroll to position [183, 0]
click at [175, 162] on input "2730 S. Val Vista Dr" at bounding box center [170, 166] width 37 height 12
type input "2730 S. Val Vista Dr, Bldg. 7"
click at [204, 44] on icon at bounding box center [202, 42] width 6 height 8
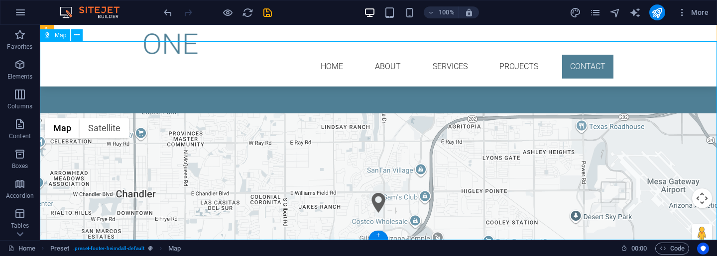
click at [703, 198] on div "← Move left → Move right ↑ Move up ↓ Move down + Zoom in - Zoom out Home Jump l…" at bounding box center [378, 213] width 677 height 199
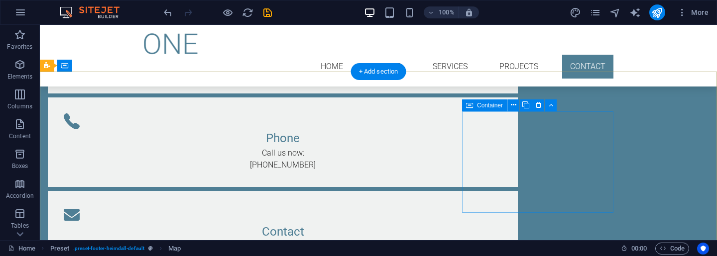
scroll to position [1939, 0]
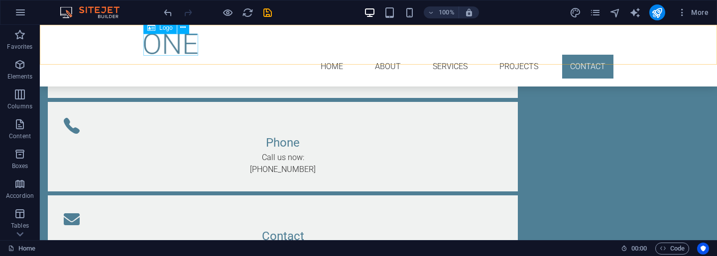
click at [174, 45] on div at bounding box center [378, 44] width 470 height 22
select select "px"
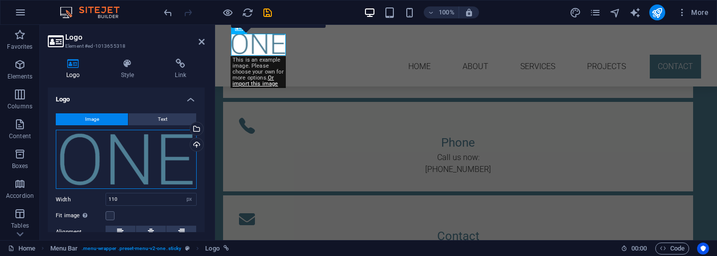
click at [136, 148] on div "Drag files here, click to choose files or select files from Files or our free s…" at bounding box center [126, 160] width 141 height 60
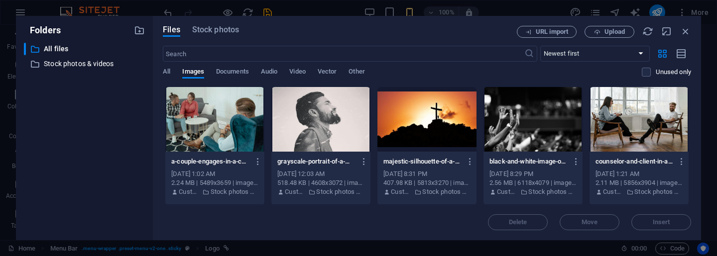
type input "100"
click at [265, 52] on input "text" at bounding box center [343, 54] width 361 height 16
click at [100, 67] on p "Stock photos & videos" at bounding box center [85, 63] width 83 height 11
click at [190, 54] on input "text" at bounding box center [343, 54] width 361 height 16
click at [219, 26] on span "Stock photos" at bounding box center [215, 30] width 47 height 12
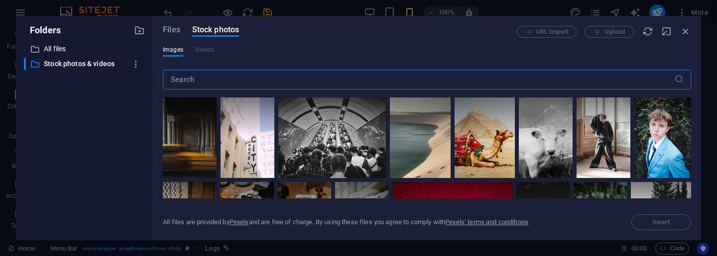
click at [228, 77] on input "text" at bounding box center [418, 80] width 511 height 20
type input "cross"
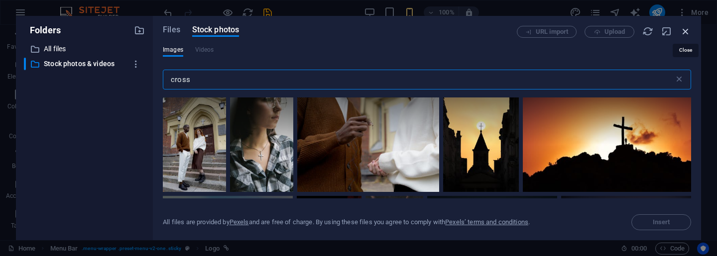
click at [684, 31] on icon "button" at bounding box center [685, 31] width 11 height 11
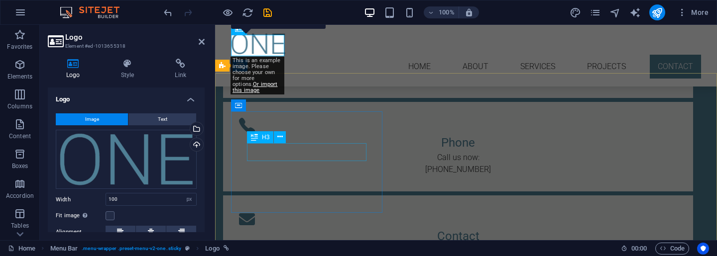
type input "110"
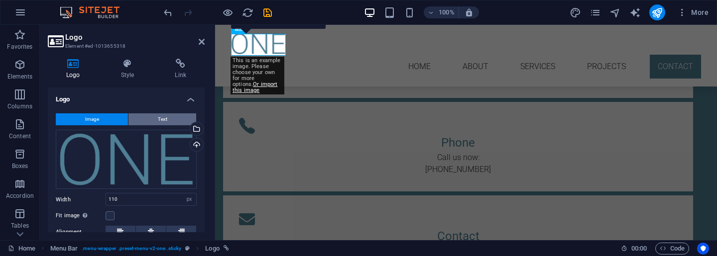
click at [172, 117] on button "Text" at bounding box center [162, 120] width 68 height 12
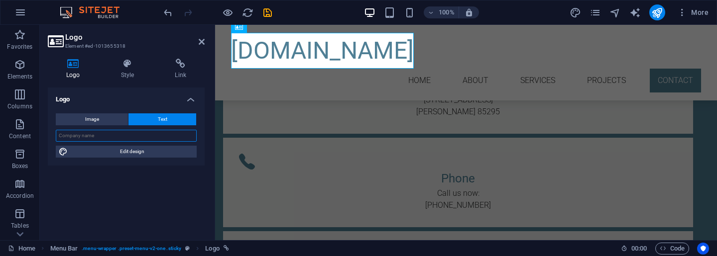
click at [122, 133] on input "text" at bounding box center [126, 136] width 141 height 12
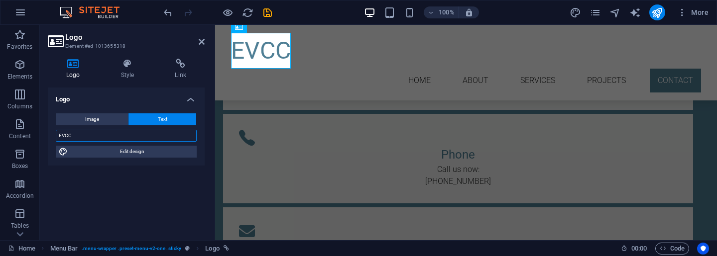
type input "EVCC"
click at [205, 44] on aside "Logo Element #ed-1013655318 Logo Style Link Logo Image Text Drag files here, cl…" at bounding box center [127, 133] width 175 height 216
click at [204, 44] on icon at bounding box center [202, 42] width 6 height 8
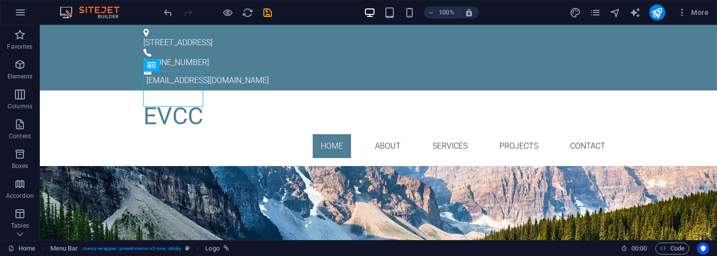
scroll to position [0, 0]
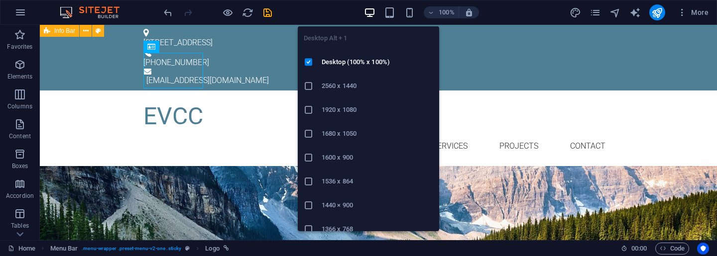
click at [369, 12] on icon "button" at bounding box center [369, 12] width 11 height 11
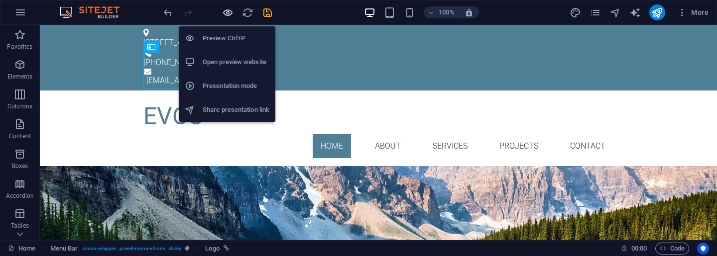
click at [228, 13] on icon "button" at bounding box center [227, 12] width 11 height 11
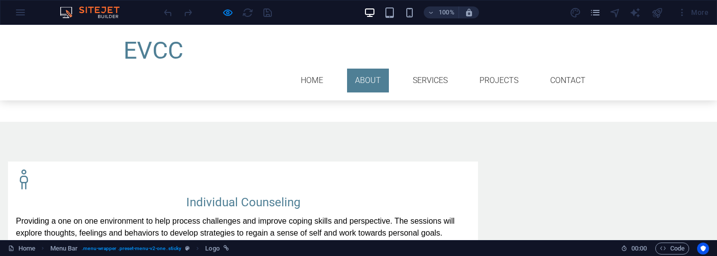
scroll to position [425, 0]
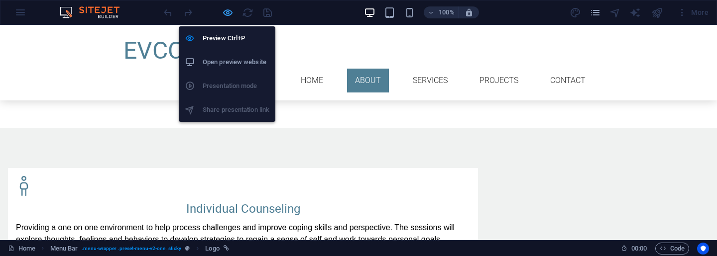
click at [229, 12] on icon "button" at bounding box center [227, 12] width 11 height 11
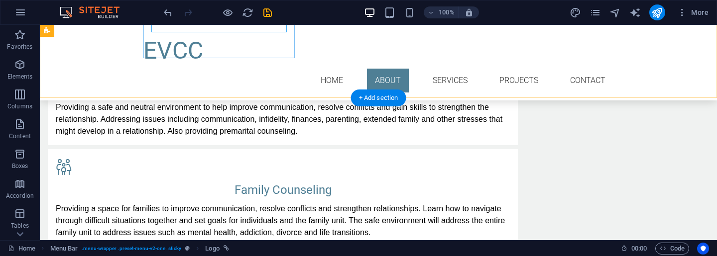
scroll to position [666, 0]
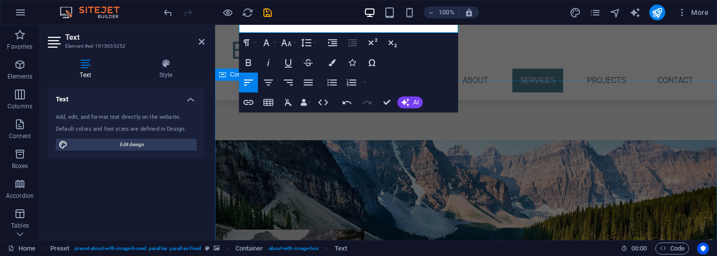
scroll to position [778, 0]
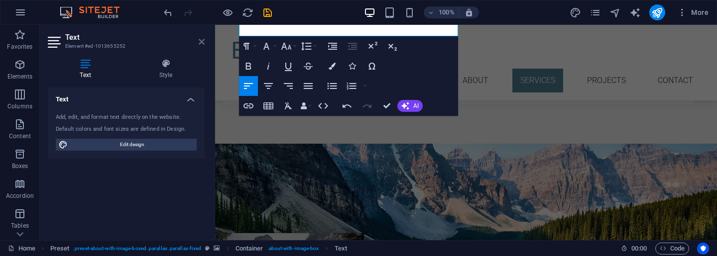
click at [200, 43] on icon at bounding box center [202, 42] width 6 height 8
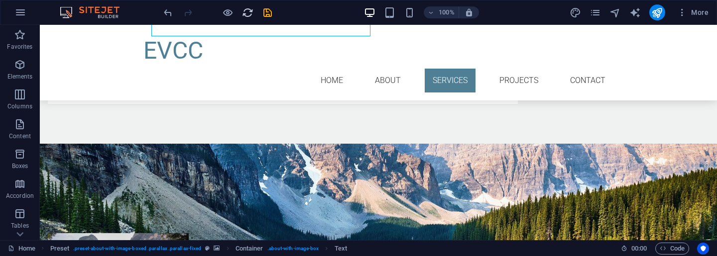
click at [246, 14] on icon "reload" at bounding box center [247, 12] width 11 height 11
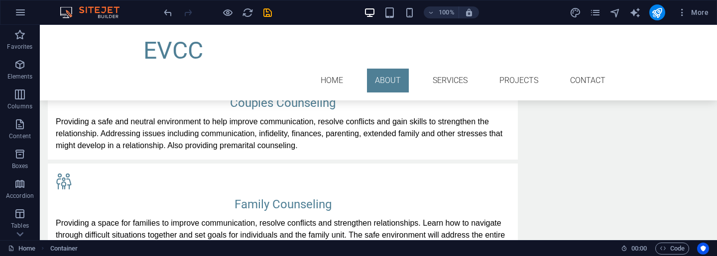
scroll to position [629, 0]
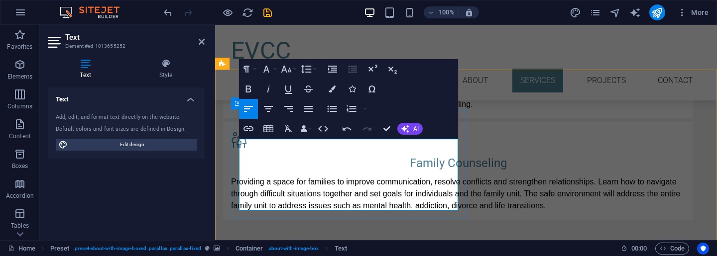
scroll to position [664, 0]
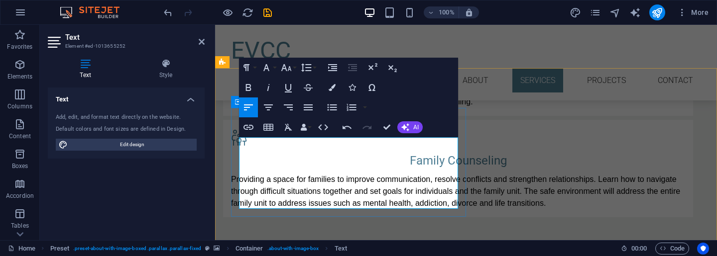
click at [171, 72] on h4 "Style" at bounding box center [166, 69] width 78 height 21
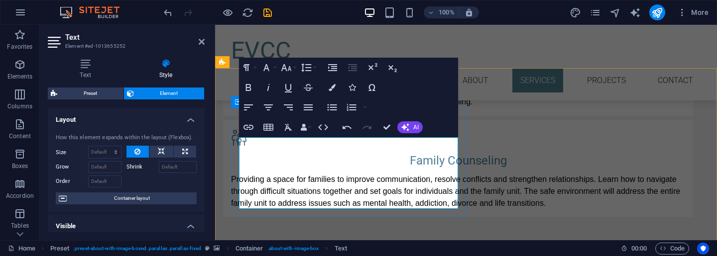
scroll to position [0, 0]
click at [166, 68] on icon at bounding box center [166, 64] width 78 height 10
click at [87, 74] on h4 "Text" at bounding box center [87, 69] width 79 height 21
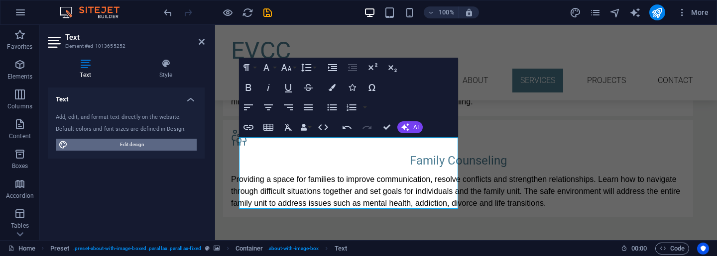
click at [118, 144] on span "Edit design" at bounding box center [132, 145] width 123 height 12
select select "px"
select select "300"
select select "px"
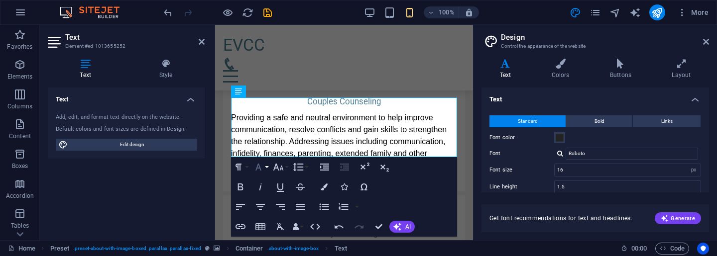
scroll to position [906, 0]
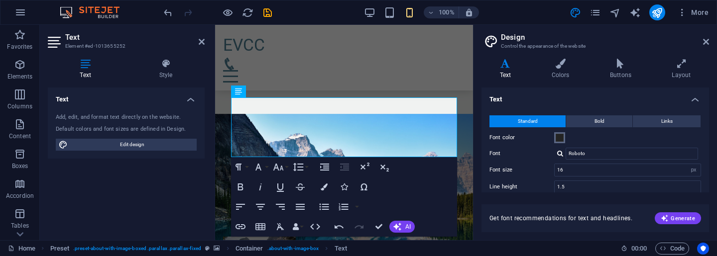
click at [560, 140] on span at bounding box center [560, 138] width 8 height 8
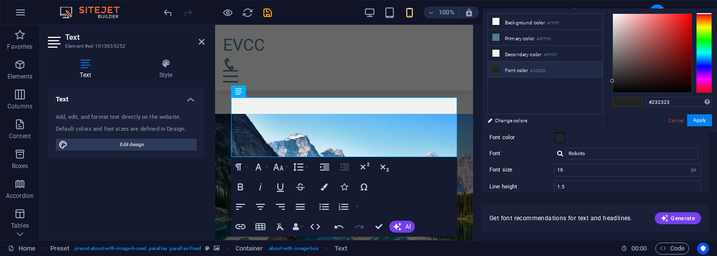
click at [560, 138] on span at bounding box center [560, 138] width 8 height 8
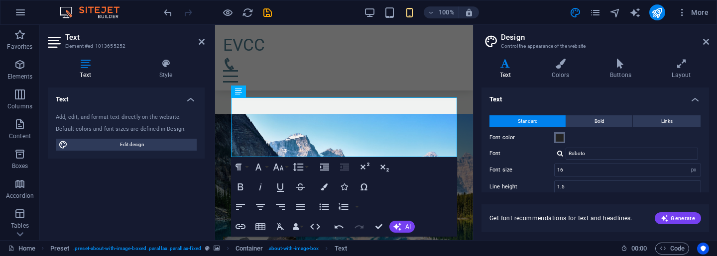
click at [560, 138] on span at bounding box center [560, 138] width 8 height 8
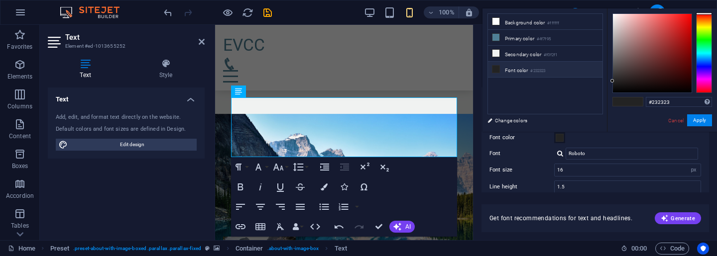
type input "#f5efef"
click at [614, 16] on div at bounding box center [652, 53] width 79 height 79
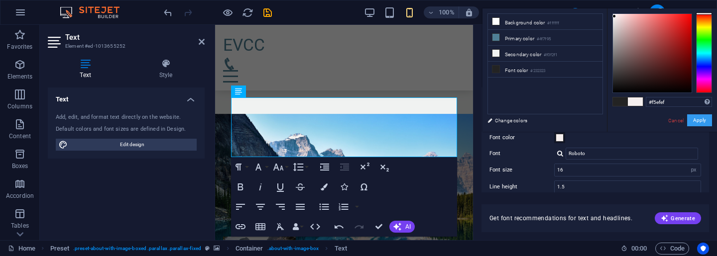
click at [697, 121] on button "Apply" at bounding box center [699, 121] width 25 height 12
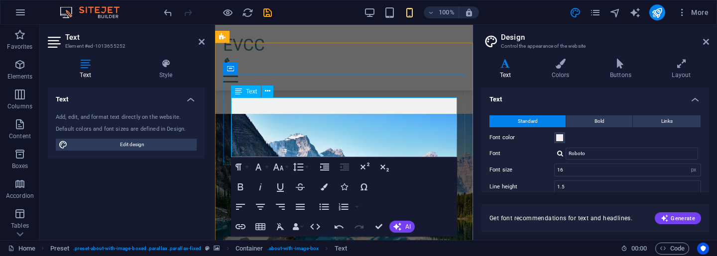
click at [395, 181] on p "Providing a one on one environment to help process challenges and improve copin…" at bounding box center [344, 205] width 226 height 48
click at [357, 181] on p "Providing a one on one environment to help process challenges and improve copin…" at bounding box center [344, 205] width 226 height 48
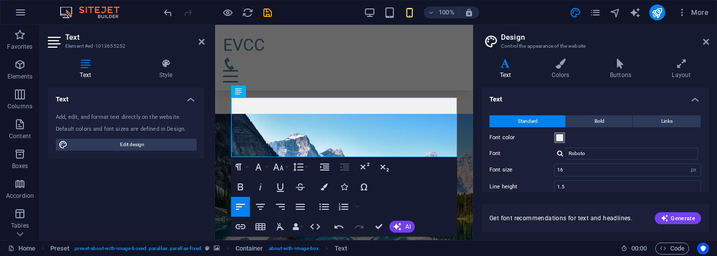
click at [559, 140] on span at bounding box center [560, 138] width 8 height 8
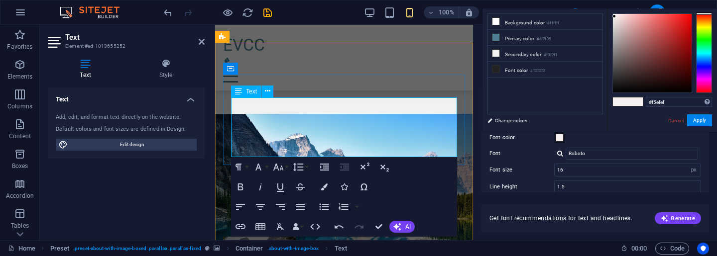
click at [328, 181] on p "Providing a one on one environment to help process challenges and improve copin…" at bounding box center [344, 205] width 226 height 48
click at [202, 42] on icon at bounding box center [202, 42] width 6 height 8
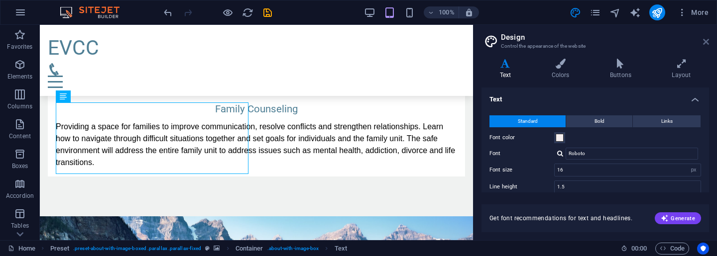
click at [708, 42] on icon at bounding box center [706, 42] width 6 height 8
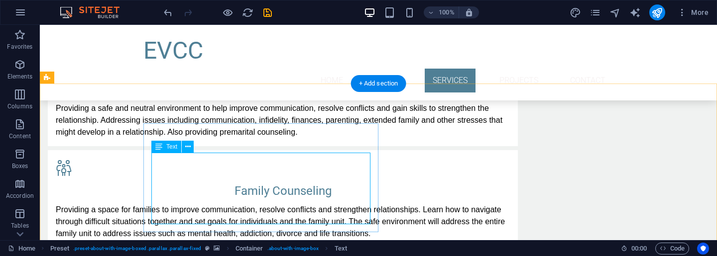
scroll to position [657, 0]
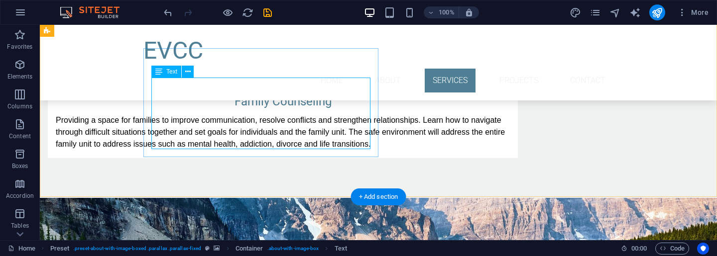
scroll to position [724, 0]
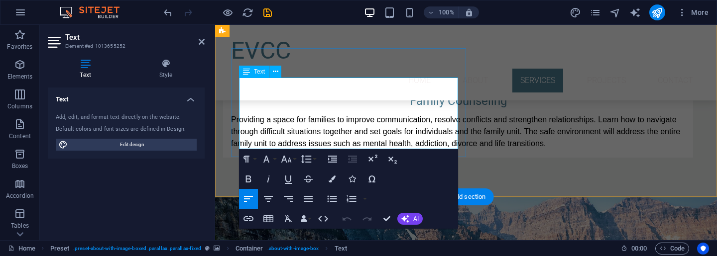
copy p "Individual Counseling"
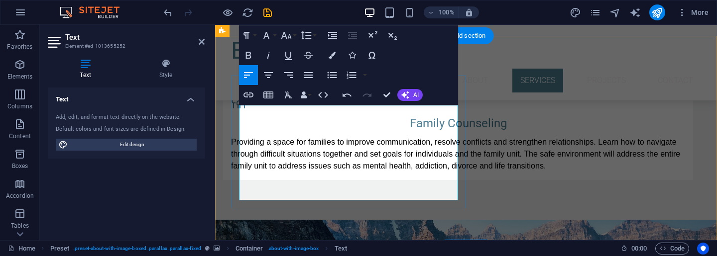
scroll to position [694, 0]
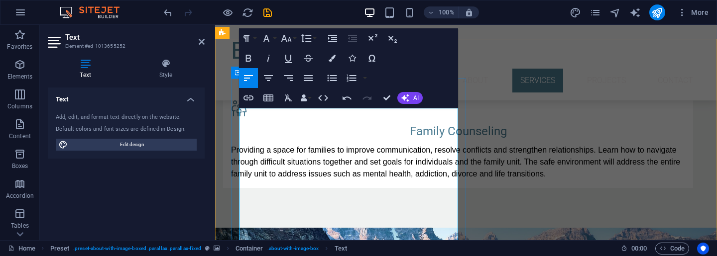
drag, startPoint x: 298, startPoint y: 224, endPoint x: 238, endPoint y: 172, distance: 78.7
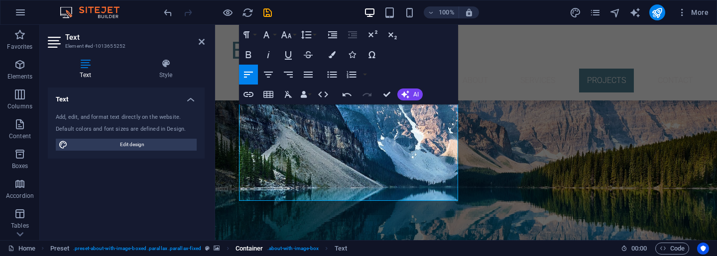
scroll to position [848, 0]
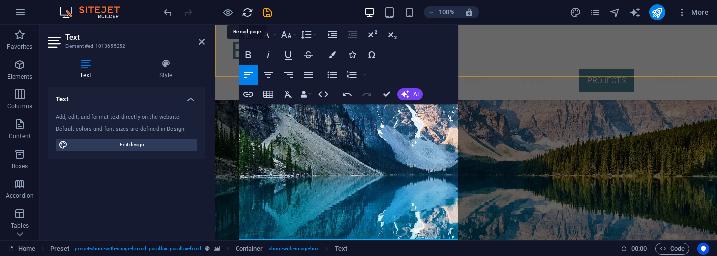
click at [248, 13] on icon "reload" at bounding box center [247, 12] width 11 height 11
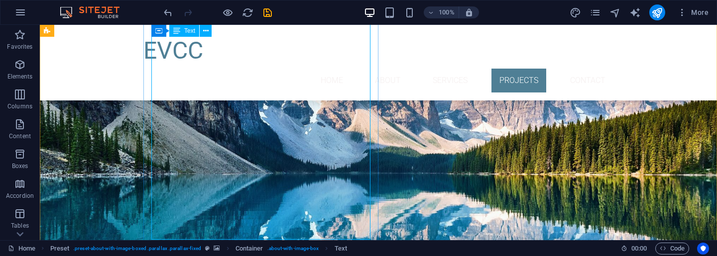
click at [233, 177] on div "Individual Counseling Providing a one on one environment to help process challe…" at bounding box center [283, 232] width 454 height 179
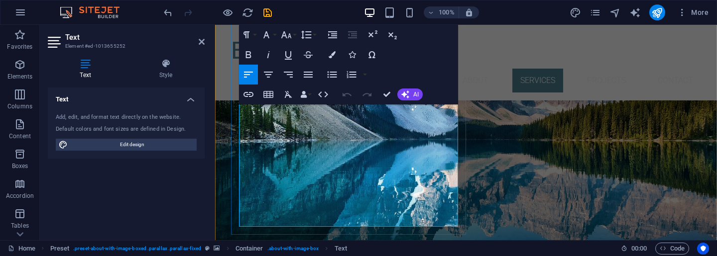
scroll to position [893, 0]
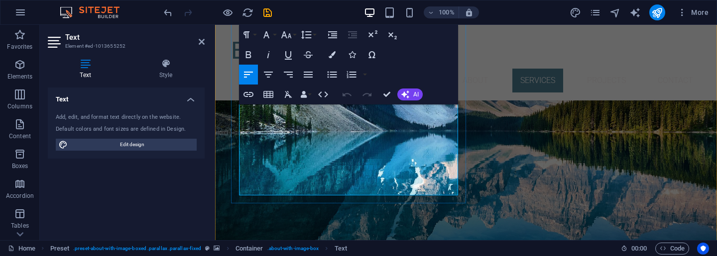
drag, startPoint x: 327, startPoint y: 190, endPoint x: 243, endPoint y: 111, distance: 114.8
click at [243, 111] on div "Individual Counseling Providing a one on one environment to help process challe…" at bounding box center [458, 188] width 454 height 179
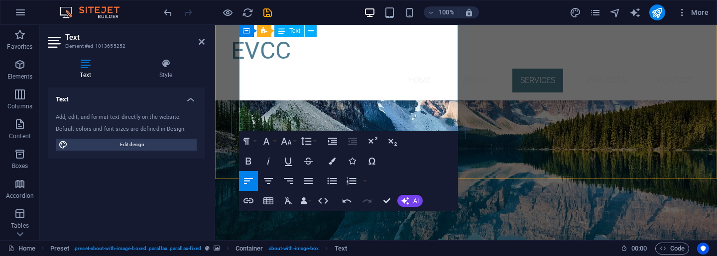
scroll to position [874, 0]
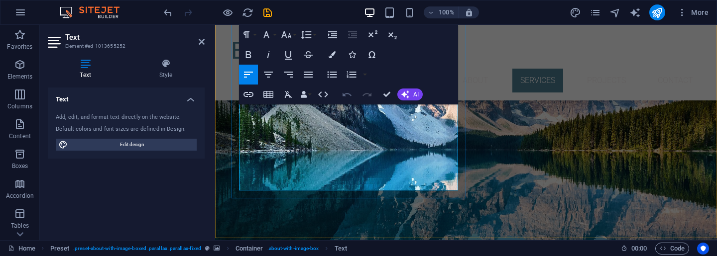
click at [346, 95] on icon "button" at bounding box center [347, 95] width 12 height 12
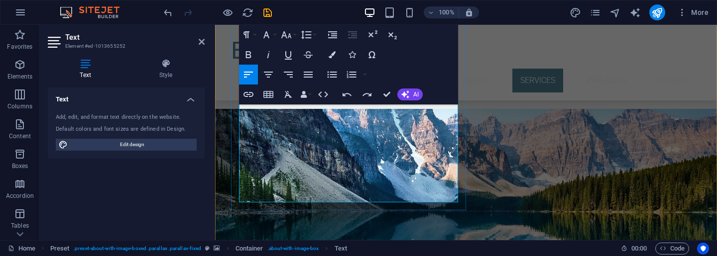
scroll to position [800, 0]
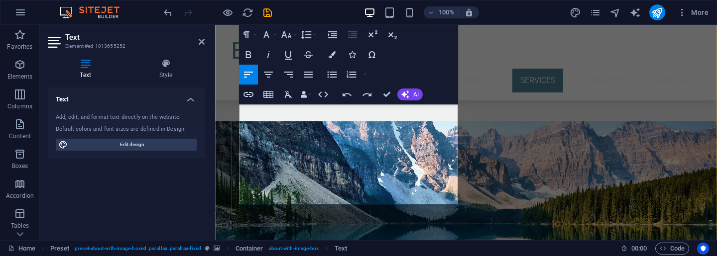
drag, startPoint x: 314, startPoint y: 159, endPoint x: 267, endPoint y: 133, distance: 53.9
copy p ", finances, parenting, extended family and other stresses that might develop in…"
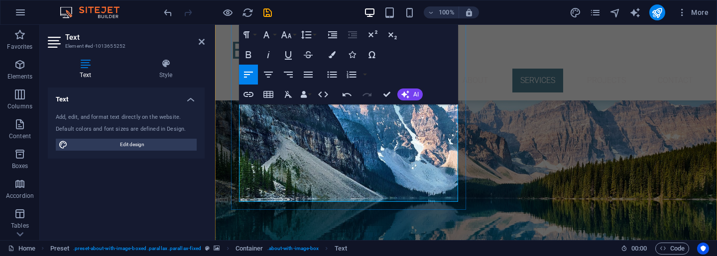
scroll to position [826, 0]
drag, startPoint x: 277, startPoint y: 196, endPoint x: 246, endPoint y: 173, distance: 38.4
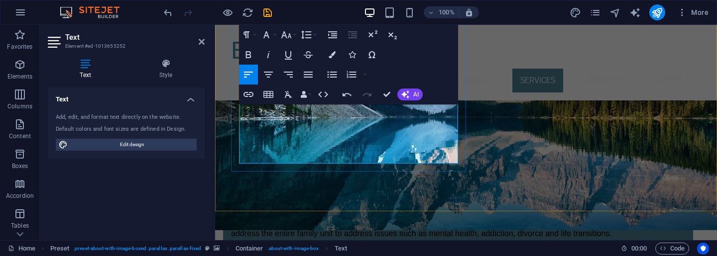
scroll to position [918, 0]
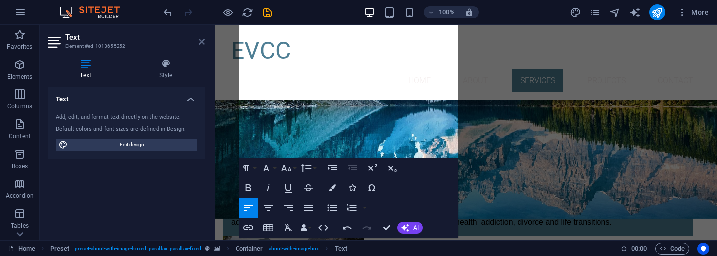
click at [200, 41] on icon at bounding box center [202, 42] width 6 height 8
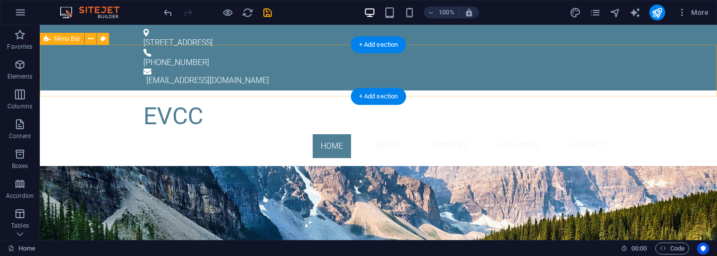
scroll to position [0, 0]
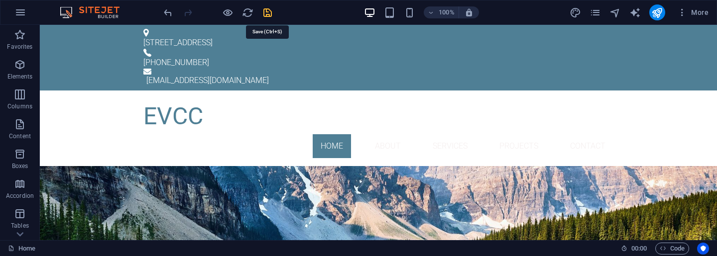
click at [269, 15] on icon "save" at bounding box center [267, 12] width 11 height 11
checkbox input "false"
